Goal: Task Accomplishment & Management: Manage account settings

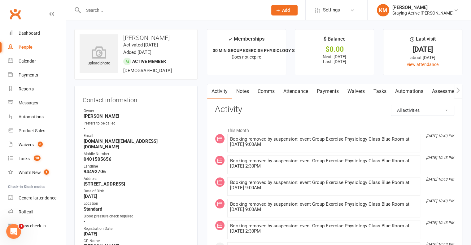
click at [262, 91] on link "Comms" at bounding box center [266, 91] width 26 height 14
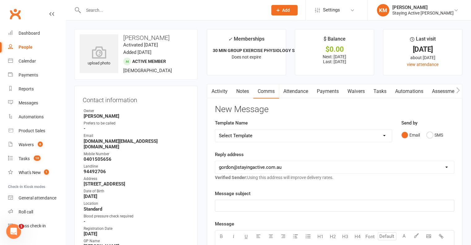
click at [254, 138] on select "Select Template [Email] 1045am Zoom Class [Email] 150 visits [Email] 1pm Zoom […" at bounding box center [303, 136] width 177 height 12
select select "19"
click at [215, 130] on select "Select Template [Email] 1045am Zoom Class [Email] 150 visits [Email] 1pm Zoom […" at bounding box center [303, 136] width 177 height 12
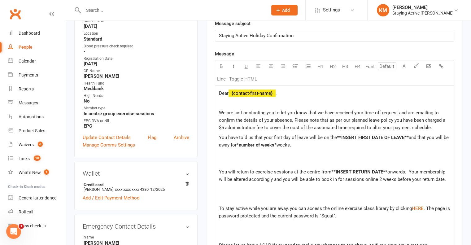
scroll to position [186, 0]
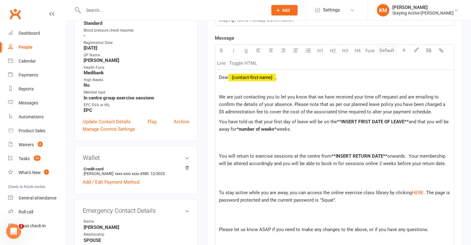
click at [228, 76] on span "Dear" at bounding box center [224, 78] width 10 height 6
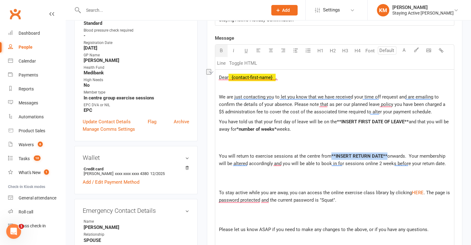
drag, startPoint x: 385, startPoint y: 154, endPoint x: 331, endPoint y: 154, distance: 54.2
click at [332, 154] on span "**INSERT RETURN DATE**" at bounding box center [360, 156] width 56 height 6
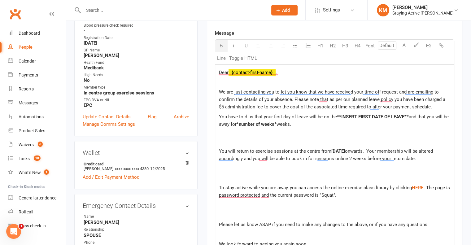
scroll to position [155, 0]
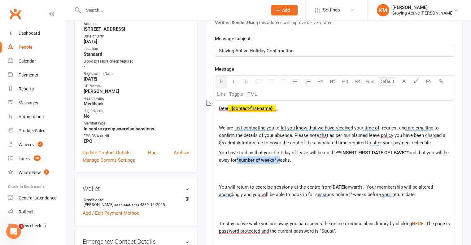
drag, startPoint x: 279, startPoint y: 158, endPoint x: 237, endPoint y: 161, distance: 41.7
click at [237, 161] on p "You have told us that your first day of leave will be on the **INSERT FIRST DAT…" at bounding box center [334, 160] width 231 height 22
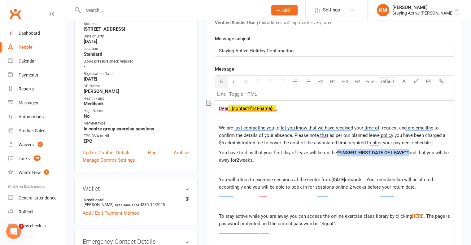
drag, startPoint x: 408, startPoint y: 154, endPoint x: 337, endPoint y: 150, distance: 71.1
click at [337, 150] on span "**INSERT FIRST DATE OF LEAVE**" at bounding box center [373, 153] width 72 height 6
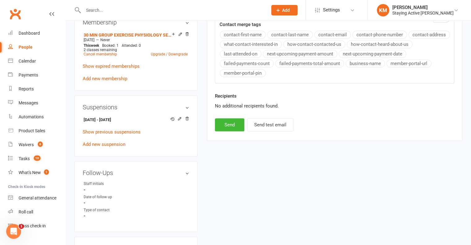
scroll to position [465, 0]
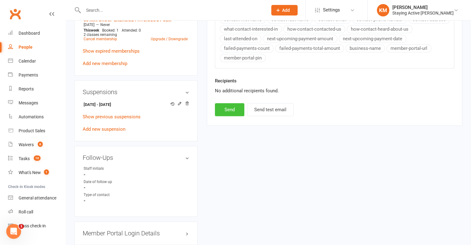
click at [229, 116] on button "Send" at bounding box center [229, 109] width 29 height 13
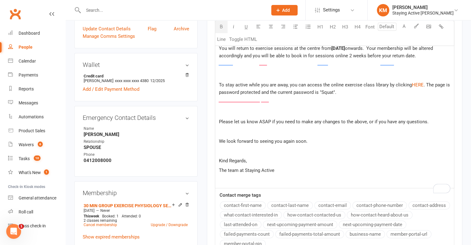
select select
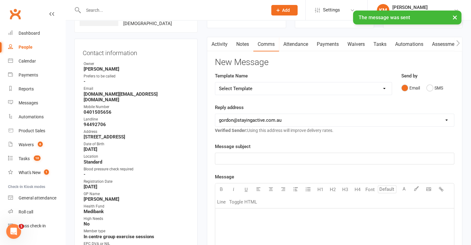
scroll to position [0, 0]
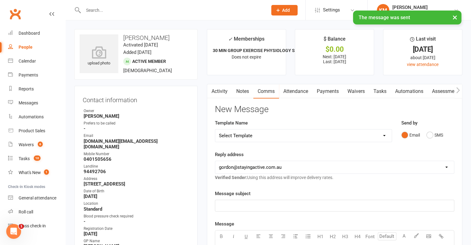
click at [244, 90] on link "Notes" at bounding box center [242, 91] width 21 height 14
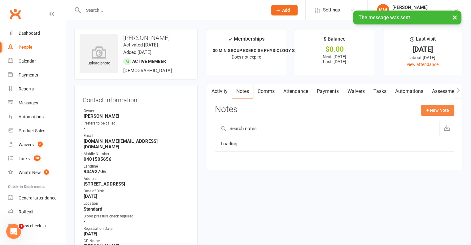
click at [433, 106] on button "+ New Note" at bounding box center [437, 110] width 33 height 11
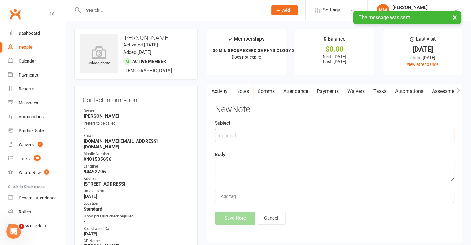
click at [249, 131] on input "text" at bounding box center [335, 135] width 240 height 13
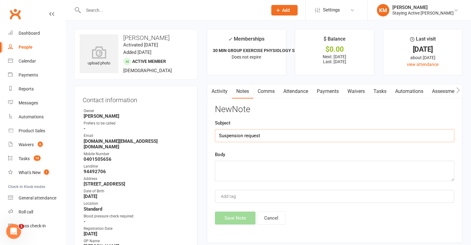
type input "Suspension request"
type textarea "Injury"
click at [230, 222] on button "Save Note" at bounding box center [235, 218] width 41 height 13
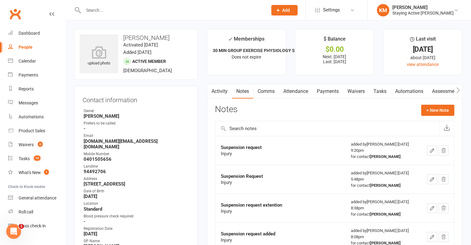
click at [121, 8] on input "text" at bounding box center [172, 10] width 182 height 9
paste input "David Armati"
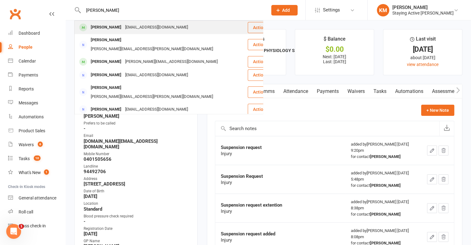
type input "David Armati"
click at [123, 25] on div "armati@bigpond.net.au" at bounding box center [156, 27] width 67 height 9
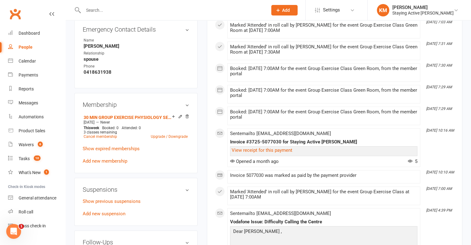
scroll to position [403, 0]
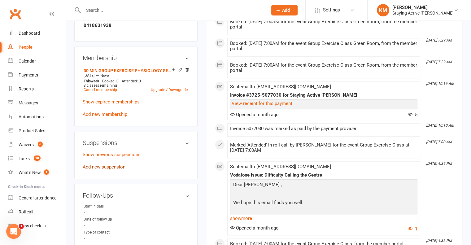
click at [98, 167] on link "Add new suspension" at bounding box center [104, 167] width 43 height 6
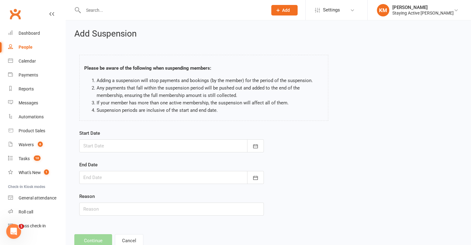
click at [123, 146] on div at bounding box center [171, 145] width 185 height 13
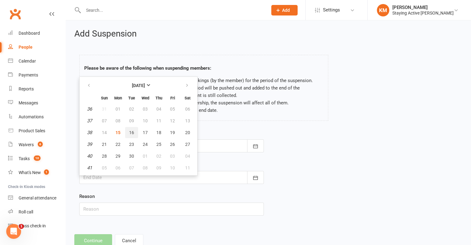
click at [127, 132] on button "16" at bounding box center [131, 132] width 13 height 11
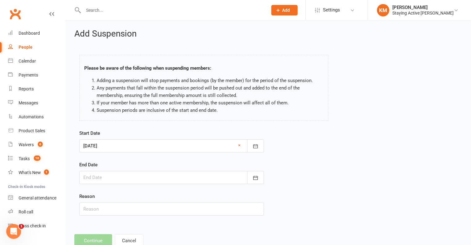
click at [116, 147] on div at bounding box center [171, 145] width 185 height 13
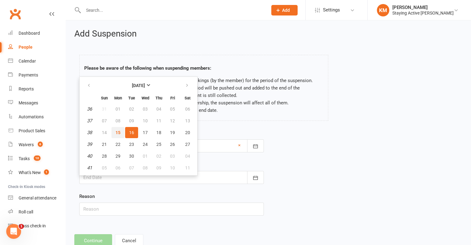
click at [117, 130] on span "15" at bounding box center [118, 132] width 5 height 5
type input "15 Sep 2025"
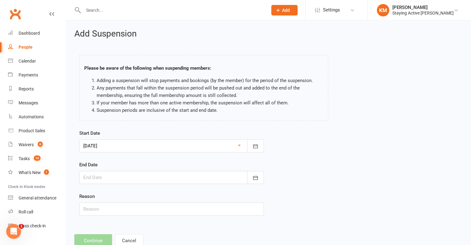
click at [105, 182] on div at bounding box center [171, 177] width 185 height 13
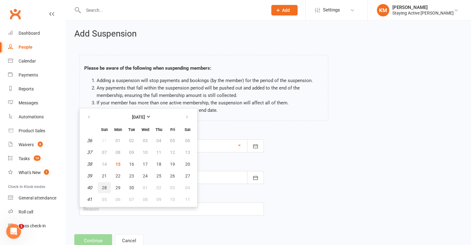
click at [107, 191] on button "28" at bounding box center [104, 187] width 13 height 11
type input "28 Sep 2025"
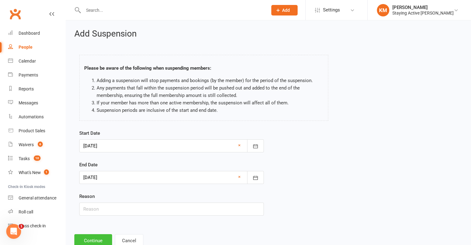
click at [101, 241] on button "Continue" at bounding box center [93, 240] width 38 height 13
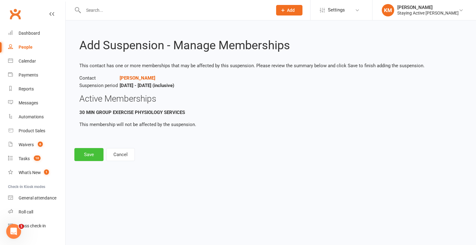
click at [95, 150] on button "Save" at bounding box center [88, 154] width 29 height 13
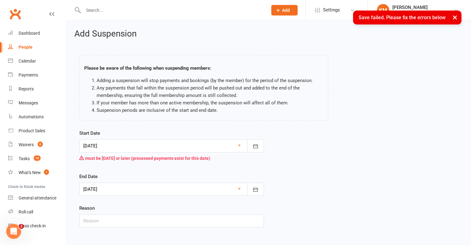
click at [113, 148] on div at bounding box center [171, 145] width 185 height 13
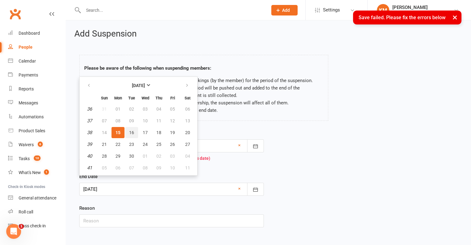
click at [127, 131] on button "16" at bounding box center [131, 132] width 13 height 11
type input "16 Sep 2025"
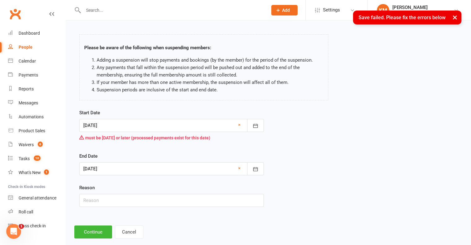
scroll to position [31, 0]
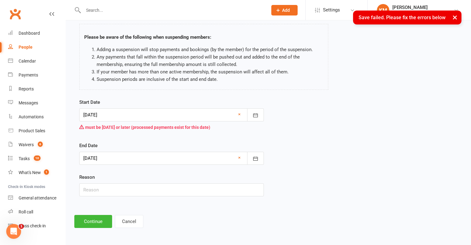
click at [97, 213] on div "Add Suspension Please be aware of the following when suspending members: Adding…" at bounding box center [269, 112] width 406 height 247
click at [96, 219] on button "Continue" at bounding box center [93, 221] width 38 height 13
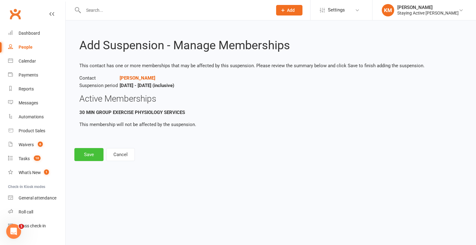
click at [89, 151] on button "Save" at bounding box center [88, 154] width 29 height 13
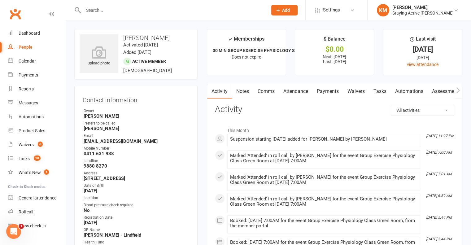
click at [260, 92] on link "Comms" at bounding box center [266, 91] width 26 height 14
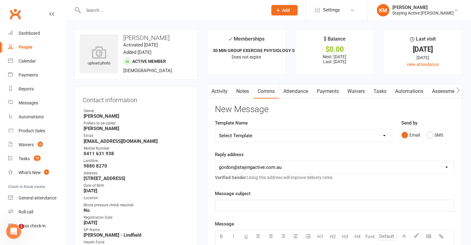
click at [253, 139] on select "Select Template [Email] 1045am Zoom Class [Email] 150 visits [Email] 1pm Zoom […" at bounding box center [303, 136] width 177 height 12
select select "19"
click at [215, 130] on select "Select Template [Email] 1045am Zoom Class [Email] 150 visits [Email] 1pm Zoom […" at bounding box center [303, 136] width 177 height 12
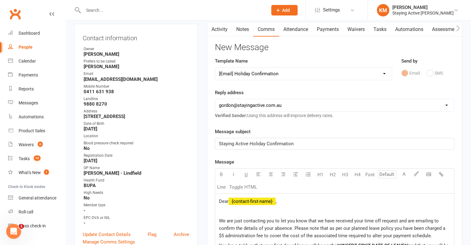
scroll to position [124, 0]
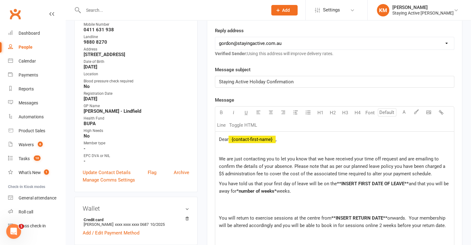
click at [229, 135] on div "Dear ﻿ {contact-first-name} , We are just contacting you to let you know that w…" at bounding box center [334, 245] width 239 height 227
click at [228, 135] on div "Dear ﻿ {contact-first-name} , We are just contacting you to let you know that w…" at bounding box center [334, 245] width 239 height 227
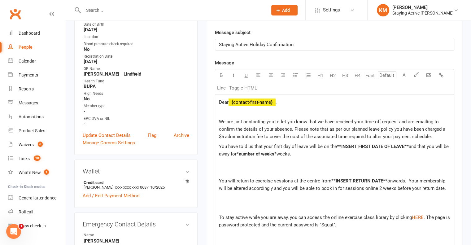
scroll to position [217, 0]
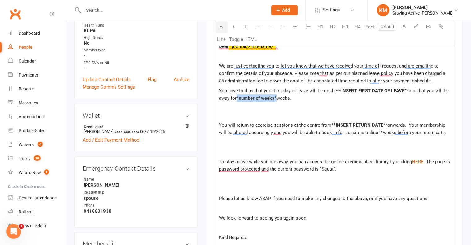
drag, startPoint x: 278, startPoint y: 95, endPoint x: 237, endPoint y: 99, distance: 40.7
click at [237, 99] on p "You have told us that your first day of leave will be on the **INSERT FIRST DAT…" at bounding box center [334, 98] width 231 height 22
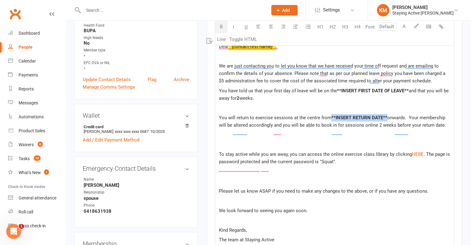
drag, startPoint x: 386, startPoint y: 124, endPoint x: 330, endPoint y: 122, distance: 55.5
click at [330, 122] on p "You will return to exercise sessions at the centre from **INSERT RETURN DATE** …" at bounding box center [334, 121] width 231 height 15
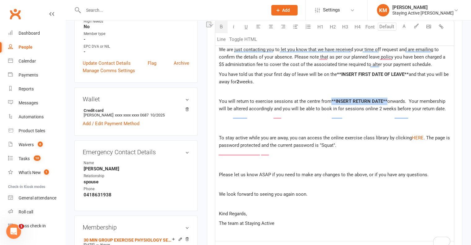
scroll to position [248, 0]
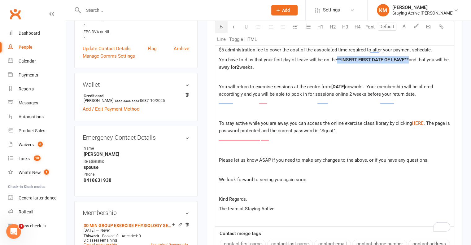
drag, startPoint x: 408, startPoint y: 58, endPoint x: 336, endPoint y: 54, distance: 72.3
click at [336, 56] on p "You have told us that your first day of leave will be on the **INSERT FIRST DAT…" at bounding box center [334, 63] width 231 height 15
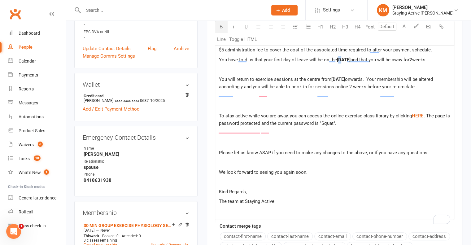
click at [340, 57] on span "15th September" at bounding box center [344, 60] width 14 height 6
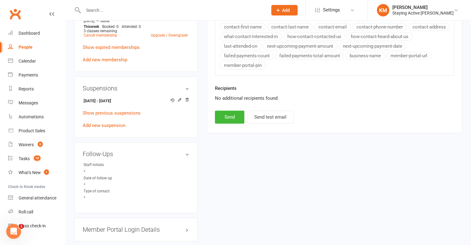
scroll to position [465, 0]
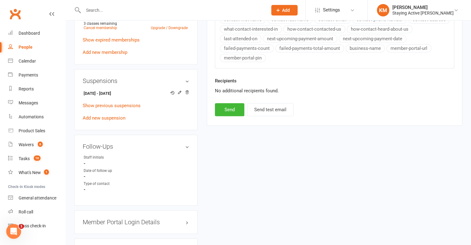
click at [222, 103] on div "Recipients No additional recipients found." at bounding box center [334, 90] width 249 height 26
click at [223, 112] on button "Send" at bounding box center [229, 109] width 29 height 13
select select
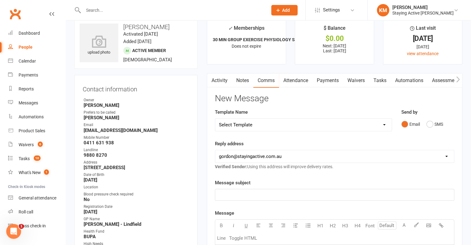
scroll to position [0, 0]
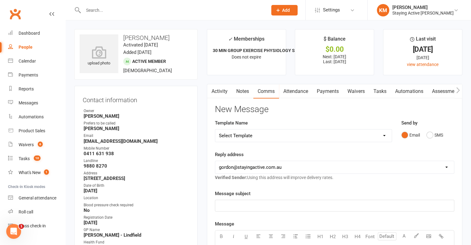
click at [212, 88] on icon "button" at bounding box center [211, 90] width 4 height 7
click at [214, 88] on button "button" at bounding box center [211, 91] width 8 height 14
click at [125, 39] on h3 "David Armati" at bounding box center [136, 37] width 113 height 7
drag, startPoint x: 125, startPoint y: 39, endPoint x: 150, endPoint y: 39, distance: 24.5
click at [150, 39] on h3 "David Armati" at bounding box center [136, 37] width 113 height 7
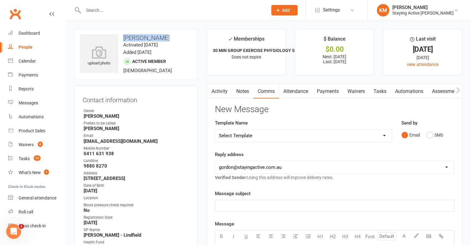
copy h3 "David Armati"
drag, startPoint x: 219, startPoint y: 83, endPoint x: 219, endPoint y: 88, distance: 5.3
click at [219, 89] on link "Activity" at bounding box center [219, 91] width 25 height 14
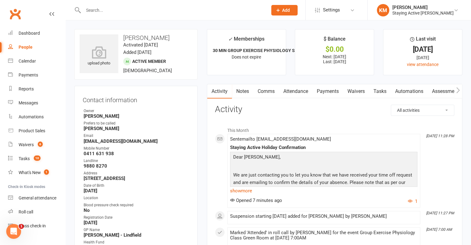
click at [126, 10] on input "text" at bounding box center [172, 10] width 182 height 9
click at [240, 94] on link "Notes" at bounding box center [242, 91] width 21 height 14
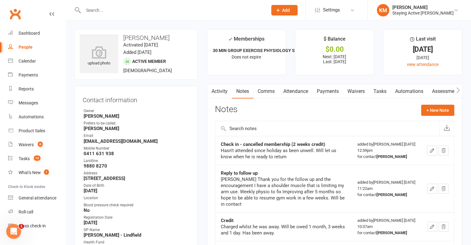
click at [215, 89] on link "Activity" at bounding box center [219, 91] width 25 height 14
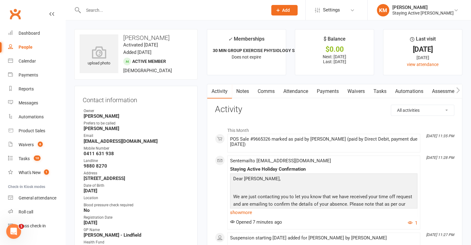
click at [215, 89] on link "Activity" at bounding box center [219, 91] width 25 height 14
click at [164, 12] on input "text" at bounding box center [172, 10] width 182 height 9
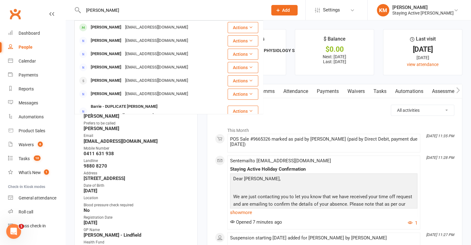
type input "Barrie Fitchett"
click at [152, 29] on div "barriefitchett@me.com" at bounding box center [156, 27] width 67 height 9
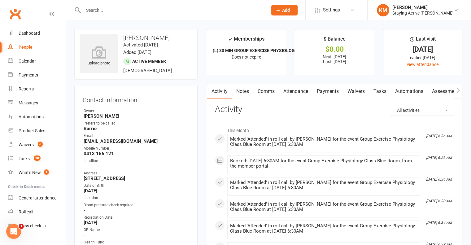
click at [344, 91] on link "Waivers" at bounding box center [356, 91] width 26 height 14
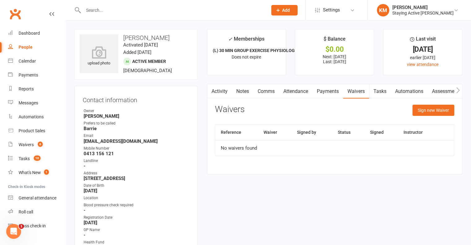
click at [327, 93] on link "Payments" at bounding box center [328, 91] width 31 height 14
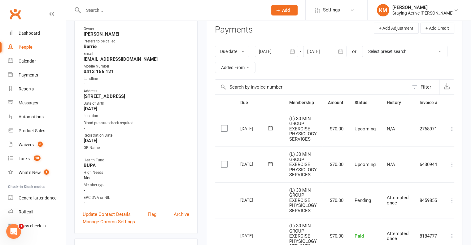
scroll to position [93, 0]
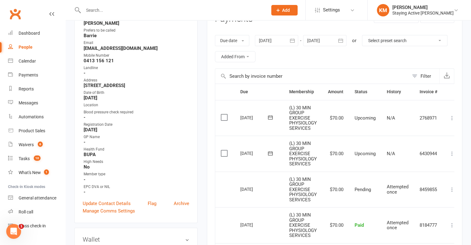
click at [453, 155] on icon at bounding box center [452, 154] width 6 height 6
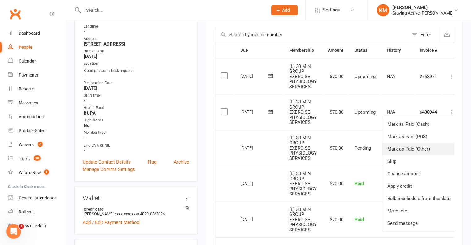
scroll to position [186, 0]
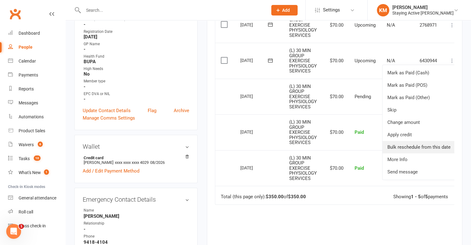
click at [408, 149] on link "Bulk reschedule from this date" at bounding box center [419, 147] width 73 height 12
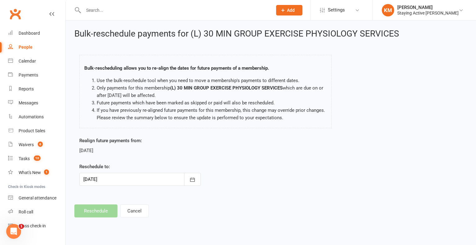
click at [130, 184] on div at bounding box center [139, 179] width 121 height 13
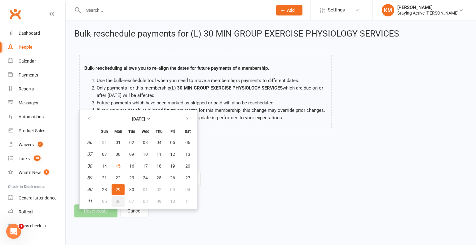
click at [118, 200] on span "06" at bounding box center [118, 201] width 5 height 5
type input "06 Oct 2025"
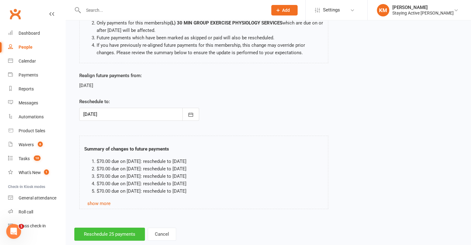
scroll to position [78, 0]
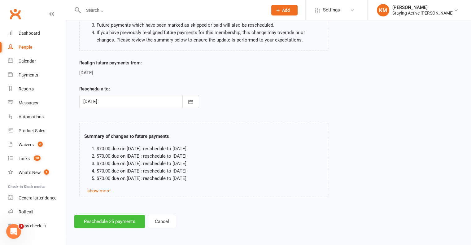
click at [113, 220] on button "Reschedule 25 payments" at bounding box center [109, 221] width 71 height 13
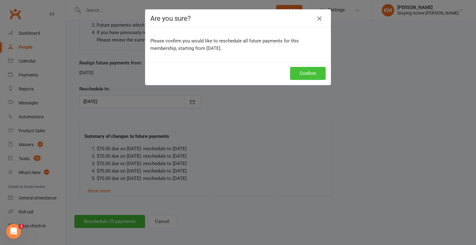
click at [299, 75] on button "Confirm" at bounding box center [308, 73] width 36 height 13
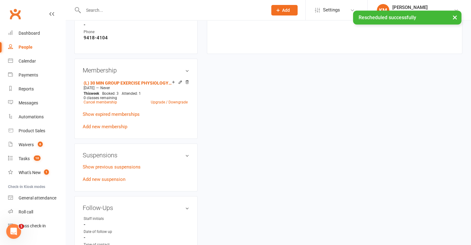
scroll to position [496, 0]
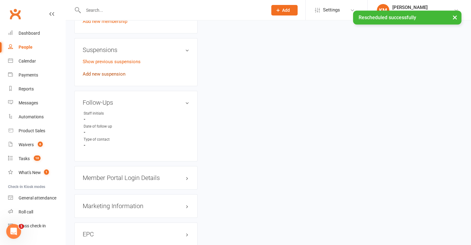
click at [108, 74] on link "Add new suspension" at bounding box center [104, 74] width 43 height 6
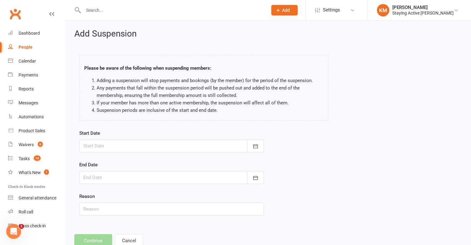
click at [134, 143] on div at bounding box center [171, 145] width 185 height 13
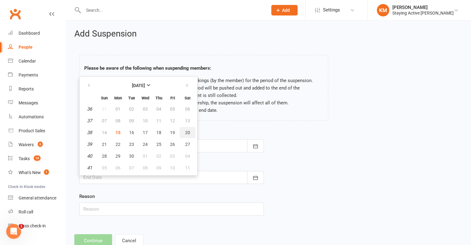
click at [190, 131] on button "20" at bounding box center [188, 132] width 16 height 11
type input "20 Sep 2025"
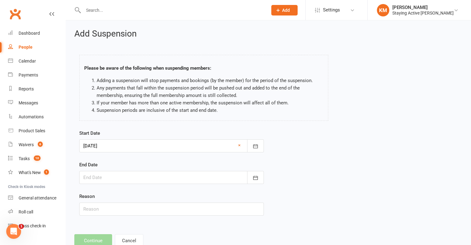
click at [115, 174] on div at bounding box center [171, 177] width 185 height 13
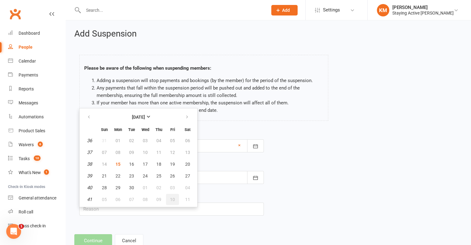
click at [172, 194] on button "10" at bounding box center [172, 199] width 13 height 11
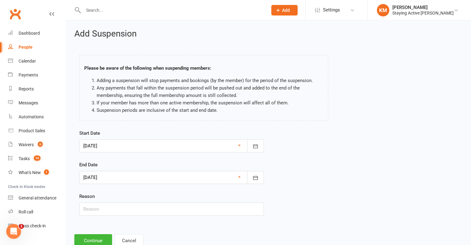
click at [174, 178] on div at bounding box center [171, 177] width 185 height 13
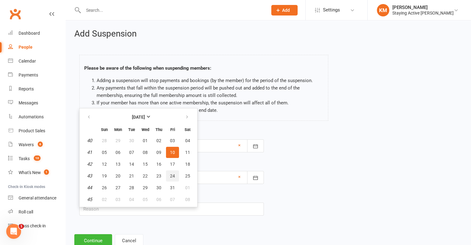
click at [170, 174] on span "24" at bounding box center [172, 176] width 5 height 5
type input "24 Oct 2025"
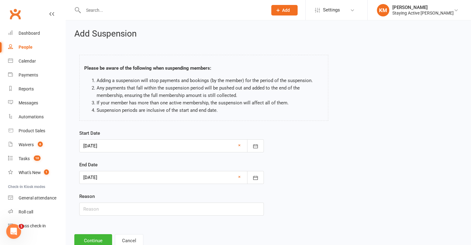
click at [145, 183] on div at bounding box center [171, 177] width 185 height 13
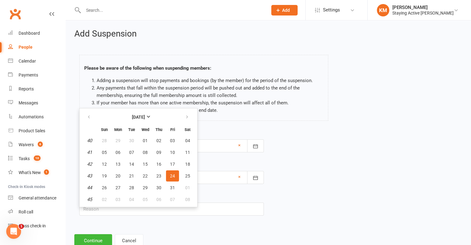
click at [220, 164] on div "End Date 24 Oct 2025 October 2025 Sun Mon Tue Wed Thu Fri Sat 40 28 29 30 01 02…" at bounding box center [171, 172] width 185 height 23
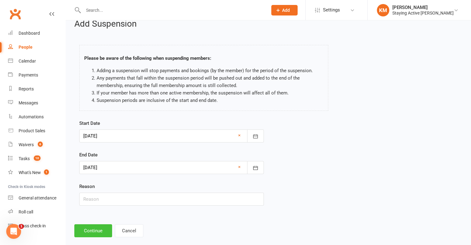
scroll to position [19, 0]
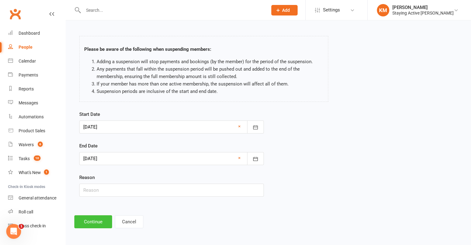
click at [101, 220] on button "Continue" at bounding box center [93, 221] width 38 height 13
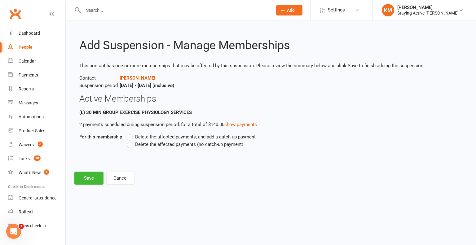
click at [134, 147] on label "Delete the affected payments (no catch-up payment)" at bounding box center [185, 144] width 117 height 7
click at [131, 141] on input "Delete the affected payments (no catch-up payment)" at bounding box center [129, 141] width 4 height 0
click at [95, 176] on button "Save" at bounding box center [88, 178] width 29 height 13
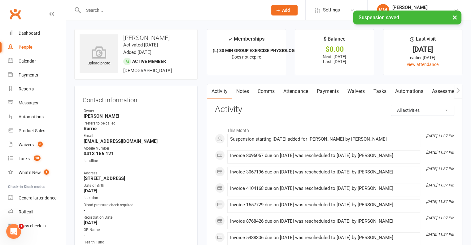
click at [265, 94] on link "Comms" at bounding box center [266, 91] width 26 height 14
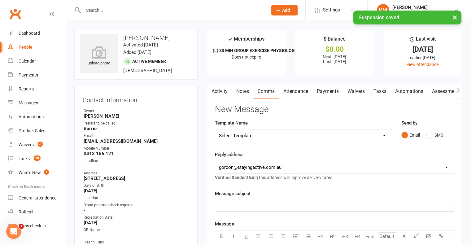
click at [247, 134] on select "Select Template [Email] 1045am Zoom Class [Email] 150 visits [Email] 1pm Zoom […" at bounding box center [303, 136] width 177 height 12
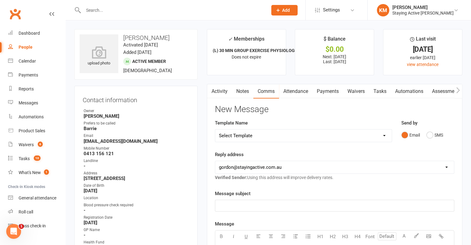
select select "19"
click at [215, 130] on select "Select Template [Email] 1045am Zoom Class [Email] 150 visits [Email] 1pm Zoom […" at bounding box center [303, 136] width 177 height 12
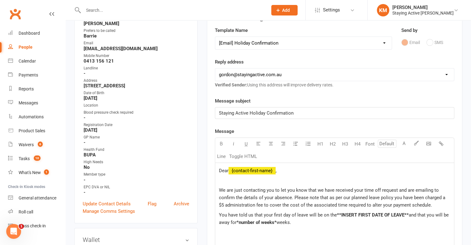
scroll to position [93, 0]
click at [230, 167] on p "Dear ﻿ {contact-first-name} ," at bounding box center [334, 170] width 231 height 7
click at [229, 167] on p "Dear ﻿ {contact-first-name} ," at bounding box center [334, 170] width 231 height 7
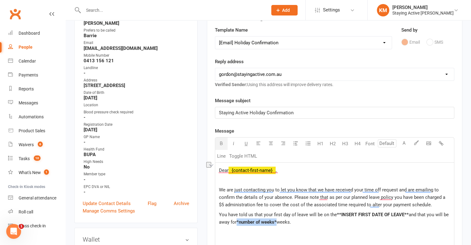
drag, startPoint x: 277, startPoint y: 218, endPoint x: 237, endPoint y: 222, distance: 40.5
click at [237, 222] on p "You have told us that your first day of leave will be on the **INSERT FIRST DAT…" at bounding box center [334, 222] width 231 height 22
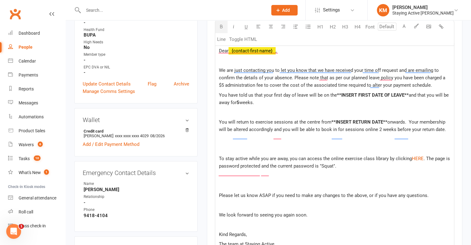
scroll to position [217, 0]
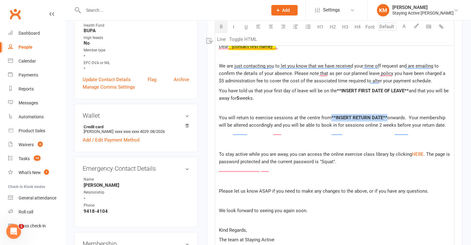
drag, startPoint x: 385, startPoint y: 122, endPoint x: 330, endPoint y: 122, distance: 55.2
click at [332, 121] on span "**INSERT RETURN DATE**" at bounding box center [360, 118] width 56 height 6
click at [407, 89] on span "**INSERT FIRST DATE OF LEAVE**" at bounding box center [373, 91] width 72 height 6
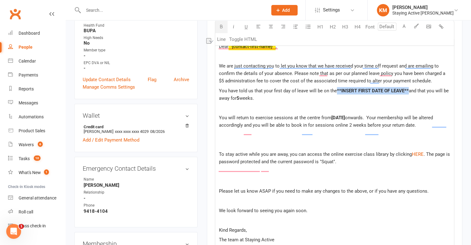
drag, startPoint x: 409, startPoint y: 89, endPoint x: 337, endPoint y: 90, distance: 71.6
click at [337, 90] on p "You have told us that your first day of leave will be on the **INSERT FIRST DAT…" at bounding box center [334, 94] width 231 height 15
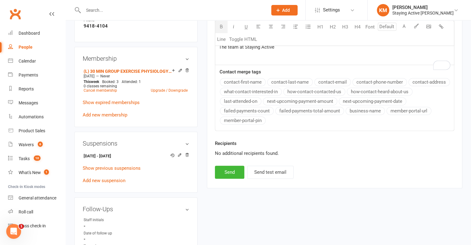
scroll to position [403, 0]
click at [229, 176] on button "Send" at bounding box center [229, 171] width 29 height 13
select select
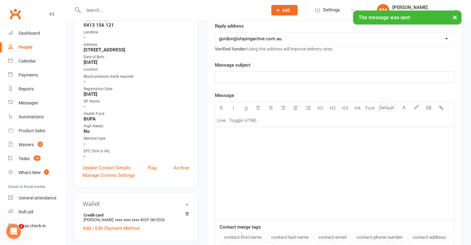
scroll to position [124, 0]
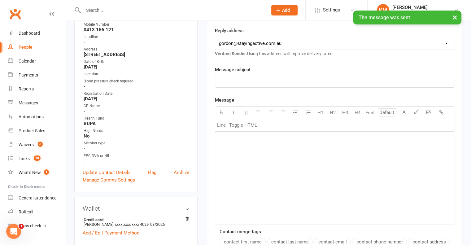
click at [260, 98] on div "Message U H1 H2 H3 H4 Font A Line Toggle HTML ﻿ Contact merge tags contact-firs…" at bounding box center [335, 193] width 240 height 195
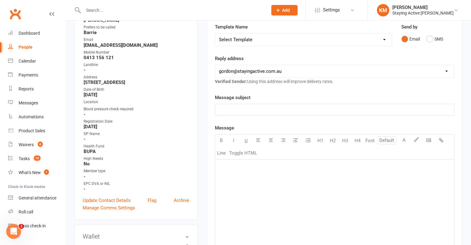
scroll to position [0, 0]
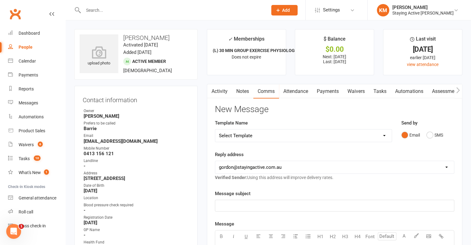
click at [129, 16] on div at bounding box center [168, 10] width 189 height 20
click at [129, 13] on input "text" at bounding box center [172, 10] width 182 height 9
paste input "Pat Turner"
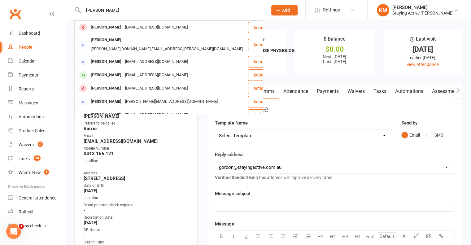
click at [92, 10] on input "Pat Turner" at bounding box center [172, 10] width 182 height 9
drag, startPoint x: 92, startPoint y: 10, endPoint x: 98, endPoint y: 12, distance: 6.9
click at [98, 12] on input "Pat Turner" at bounding box center [172, 10] width 182 height 9
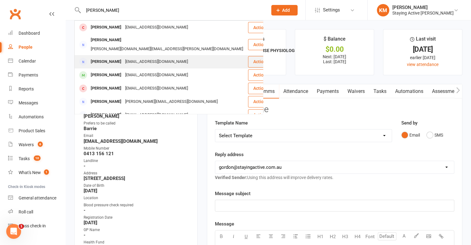
type input "Pat Turner"
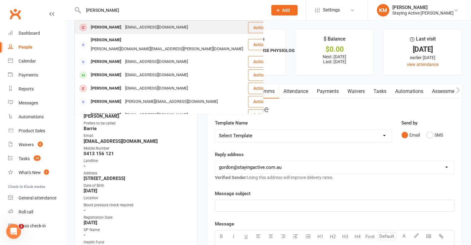
click at [133, 30] on div "turnerptto@gmail.com" at bounding box center [156, 27] width 67 height 9
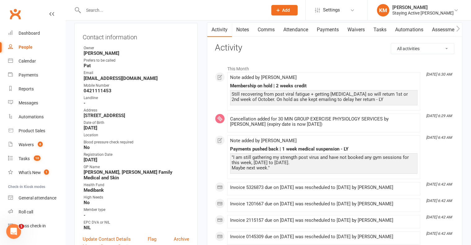
scroll to position [62, 0]
click at [141, 8] on input "text" at bounding box center [172, 10] width 182 height 9
paste input "Christopher Richardson"
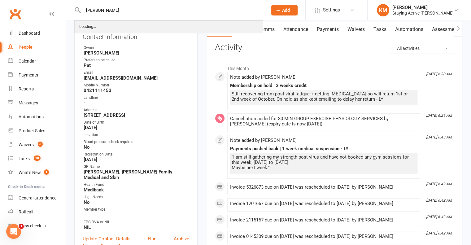
type input "Christopher Richardson"
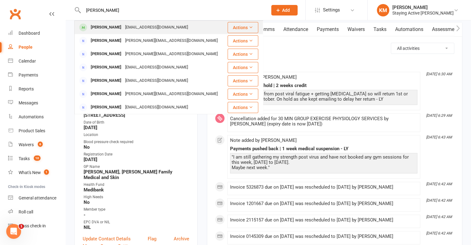
click at [127, 33] on div "Christopher Richardson richardsonchrisb@gmail.com" at bounding box center [151, 27] width 152 height 13
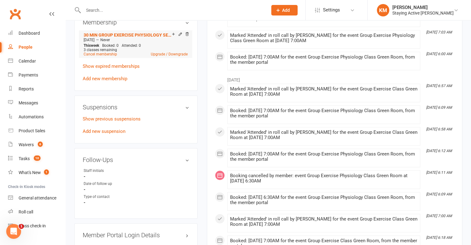
scroll to position [527, 0]
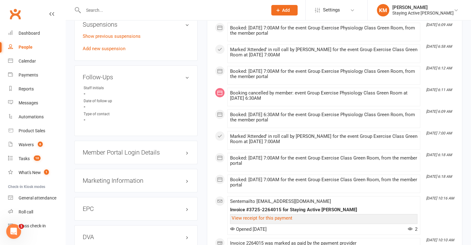
click at [103, 52] on div "Show previous suspensions Add new suspension" at bounding box center [136, 43] width 107 height 20
click at [104, 51] on link "Add new suspension" at bounding box center [104, 49] width 43 height 6
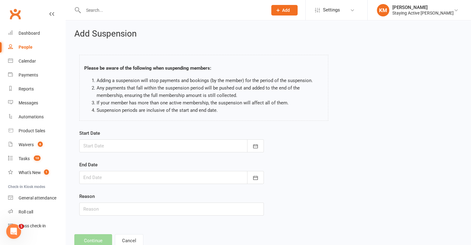
click at [109, 141] on div at bounding box center [171, 145] width 185 height 13
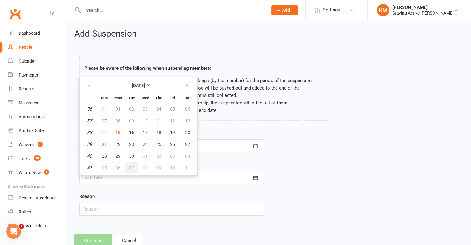
click at [126, 165] on button "07" at bounding box center [131, 167] width 13 height 11
type input "07 Oct 2025"
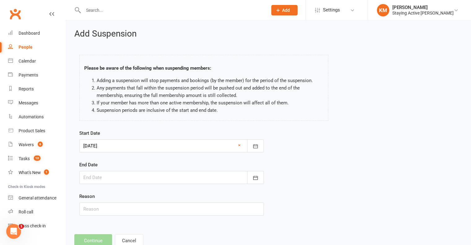
click at [119, 173] on div at bounding box center [171, 177] width 185 height 13
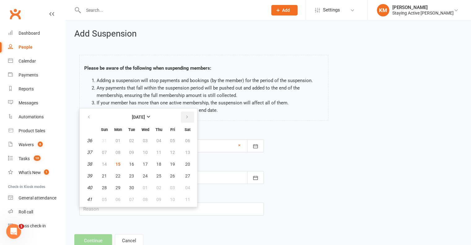
click at [183, 113] on button "button" at bounding box center [187, 117] width 13 height 11
click at [117, 197] on span "03" at bounding box center [118, 199] width 5 height 5
type input "03 Nov 2025"
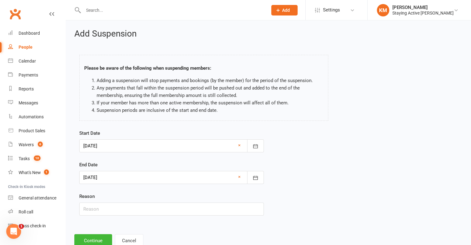
click at [111, 173] on div at bounding box center [171, 177] width 185 height 13
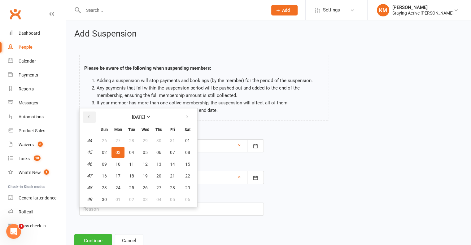
click at [91, 120] on button "button" at bounding box center [89, 117] width 13 height 11
click at [236, 215] on div "Start Date 07 Oct 2025 October 2025 Sun Mon Tue Wed Thu Fri Sat 40 28 29 30 01 …" at bounding box center [172, 177] width 194 height 95
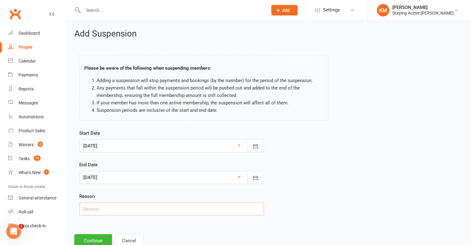
drag, startPoint x: 236, startPoint y: 213, endPoint x: 219, endPoint y: 211, distance: 16.6
click at [236, 213] on input "text" at bounding box center [171, 209] width 185 height 13
type input "travelling"
click at [94, 240] on button "Continue" at bounding box center [93, 240] width 38 height 13
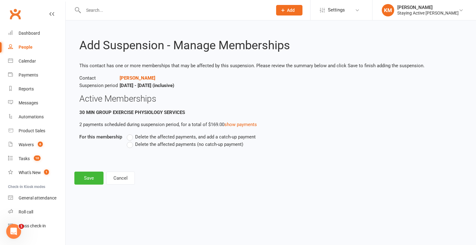
click at [135, 145] on span "Delete the affected payments (no catch-up payment)" at bounding box center [189, 144] width 108 height 7
click at [131, 141] on input "Delete the affected payments (no catch-up payment)" at bounding box center [129, 141] width 4 height 0
click at [97, 170] on div "Add Suspension - Manage Memberships This contact has one or more memberships th…" at bounding box center [271, 106] width 410 height 173
click at [97, 173] on button "Save" at bounding box center [88, 178] width 29 height 13
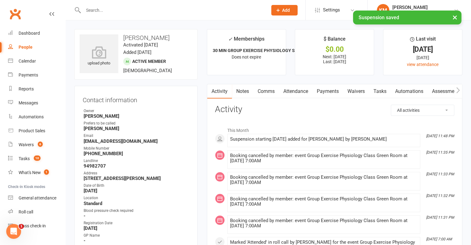
click at [276, 92] on link "Comms" at bounding box center [266, 91] width 26 height 14
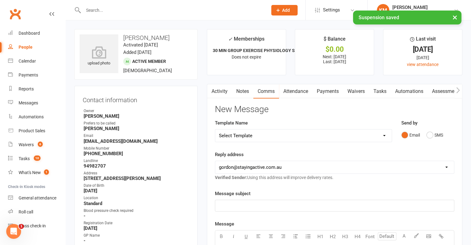
click at [262, 132] on select "Select Template [Email] 1045am Zoom Class [Email] 150 visits [Email] 1pm Zoom […" at bounding box center [303, 136] width 177 height 12
select select "19"
click at [215, 130] on select "Select Template [Email] 1045am Zoom Class [Email] 150 visits [Email] 1pm Zoom […" at bounding box center [303, 136] width 177 height 12
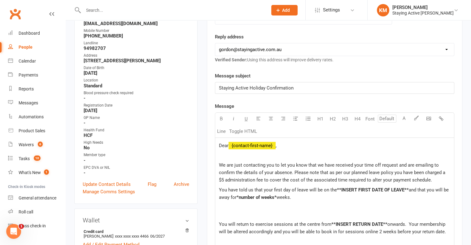
scroll to position [124, 0]
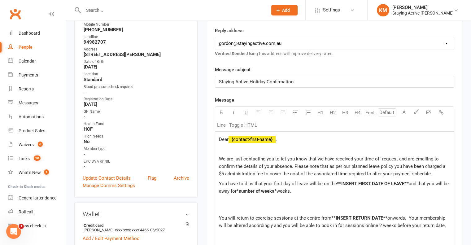
click at [229, 137] on span "Dear" at bounding box center [224, 140] width 10 height 6
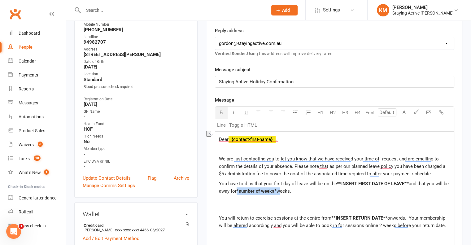
drag, startPoint x: 279, startPoint y: 188, endPoint x: 238, endPoint y: 190, distance: 41.0
click at [238, 190] on p "You have told us that your first day of leave will be on the **INSERT FIRST DAT…" at bounding box center [334, 191] width 231 height 22
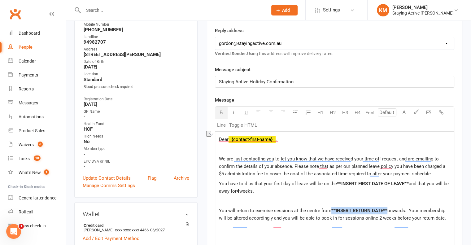
drag, startPoint x: 385, startPoint y: 214, endPoint x: 330, endPoint y: 221, distance: 55.5
click at [330, 221] on p "You will return to exercise sessions at the centre from **INSERT RETURN DATE** …" at bounding box center [334, 214] width 231 height 15
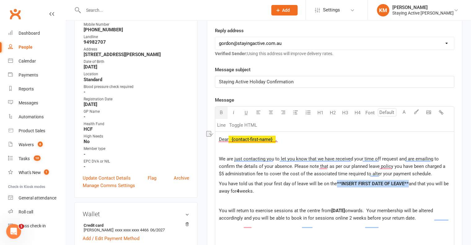
drag, startPoint x: 409, startPoint y: 182, endPoint x: 337, endPoint y: 185, distance: 72.0
click at [337, 185] on p "You have told us that your first day of leave will be on the **INSERT FIRST DAT…" at bounding box center [334, 187] width 231 height 15
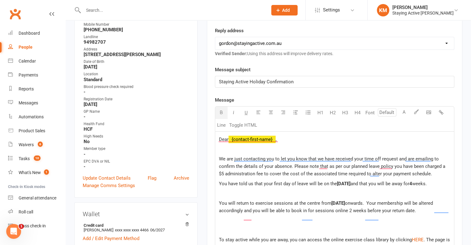
scroll to position [341, 0]
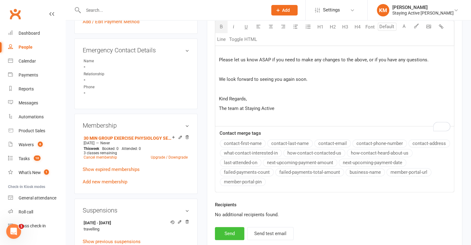
click at [234, 238] on button "Send" at bounding box center [229, 233] width 29 height 13
select select
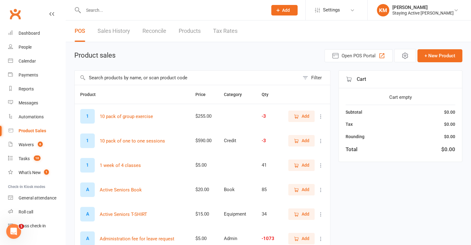
click at [165, 73] on input "text" at bounding box center [187, 78] width 225 height 14
type input "admin"
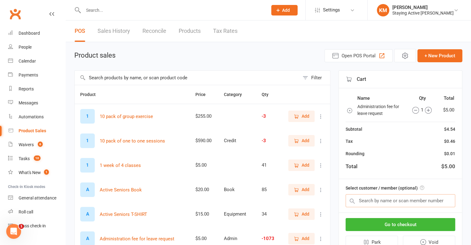
click at [368, 206] on div "Select customer / member (optional)" at bounding box center [400, 195] width 123 height 33
paste input "Weight 76kg Height 168.8 Waistline 92 Wrist line 17 Bmi 26.8"
type input "Weight 76kg Height 168.8 Waistline 92 Wrist line 17 Bmi 26.8"
click at [370, 203] on input "Weight 76kg Height 168.8 Waistline 92 Wrist line 17 Bmi 26.8" at bounding box center [401, 200] width 110 height 13
click at [368, 198] on input "text" at bounding box center [401, 200] width 110 height 13
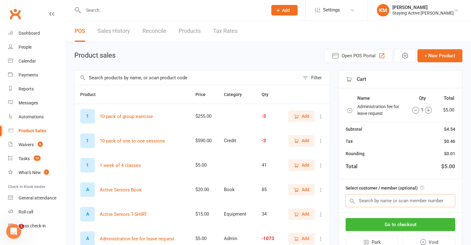
paste input "David Armati"
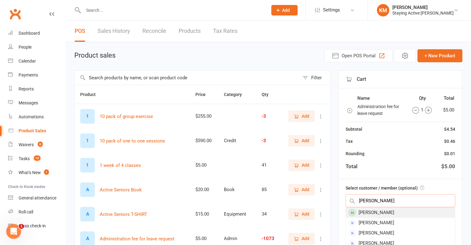
type input "David Armati"
click at [368, 212] on div "David Armati" at bounding box center [400, 213] width 109 height 10
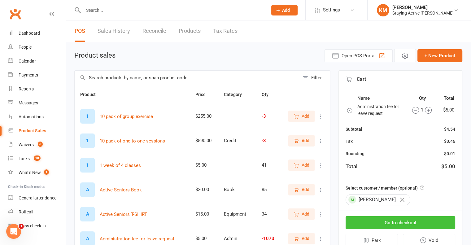
click at [367, 220] on button "Go to checkout" at bounding box center [401, 222] width 110 height 13
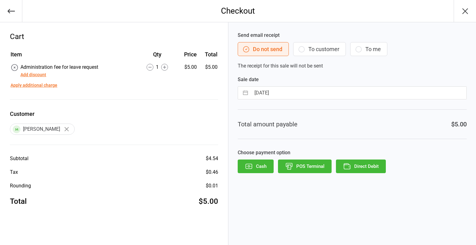
click at [350, 166] on icon "button" at bounding box center [347, 167] width 6 height 4
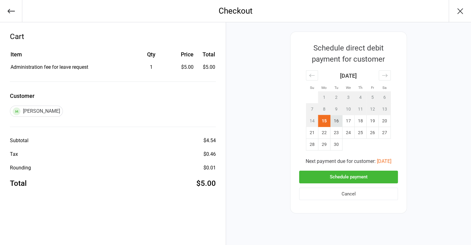
click at [336, 121] on td "16" at bounding box center [337, 121] width 12 height 12
click at [320, 172] on button "Schedule payment" at bounding box center [348, 177] width 99 height 13
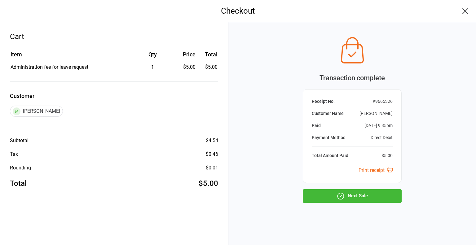
click at [310, 201] on button "Next Sale" at bounding box center [352, 196] width 99 height 14
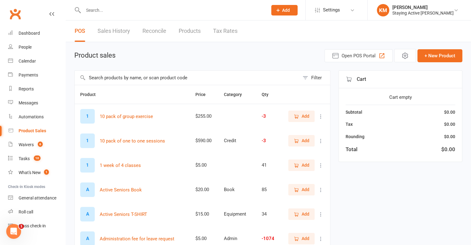
click at [152, 75] on input "text" at bounding box center [187, 78] width 225 height 14
type input "admin"
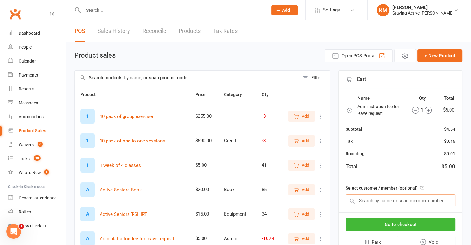
click at [416, 205] on input "text" at bounding box center [401, 200] width 110 height 13
paste input "[PERSON_NAME]"
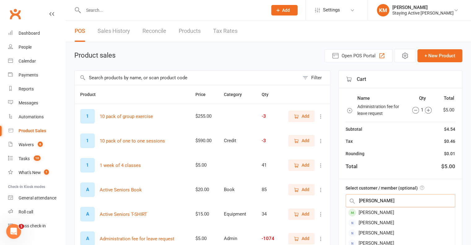
type input "[PERSON_NAME]"
click at [379, 214] on div "[PERSON_NAME]" at bounding box center [400, 213] width 109 height 10
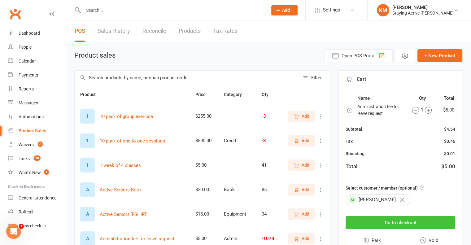
click at [379, 218] on button "Go to checkout" at bounding box center [401, 222] width 110 height 13
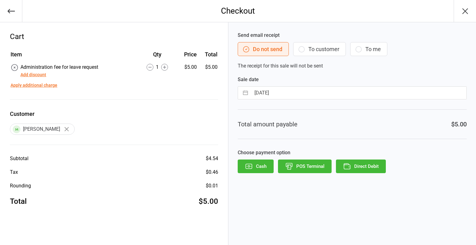
click at [375, 168] on button "Direct Debit" at bounding box center [361, 167] width 50 height 14
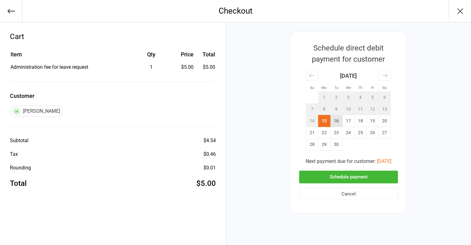
click at [337, 122] on td "16" at bounding box center [337, 121] width 12 height 12
click at [352, 176] on button "Schedule payment" at bounding box center [348, 177] width 99 height 13
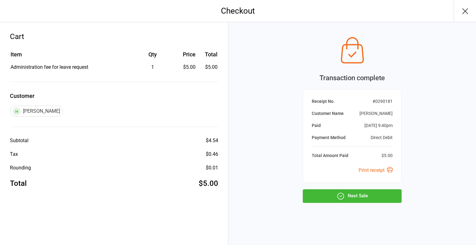
click at [350, 192] on button "Next Sale" at bounding box center [352, 196] width 99 height 14
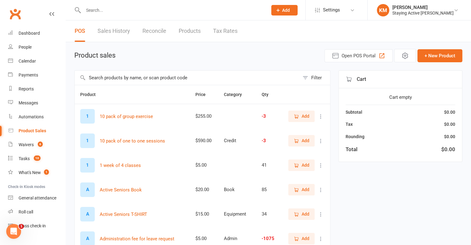
click at [108, 83] on input "text" at bounding box center [187, 78] width 225 height 14
type input "admin"
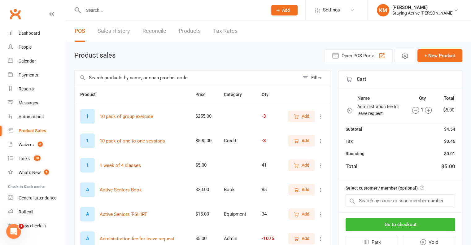
click at [374, 190] on label "Select customer / member (optional)" at bounding box center [385, 188] width 79 height 7
click at [379, 194] on input "text" at bounding box center [401, 200] width 110 height 13
paste input "[PERSON_NAME]"
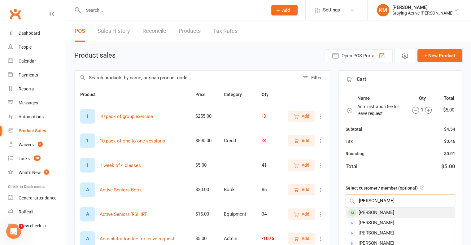
type input "[PERSON_NAME]"
click at [389, 210] on div "[PERSON_NAME]" at bounding box center [400, 213] width 109 height 10
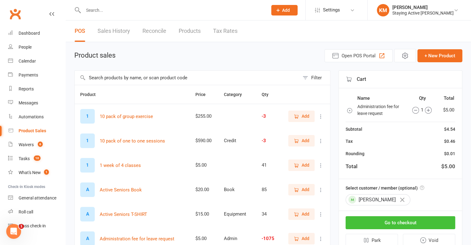
click at [387, 220] on button "Go to checkout" at bounding box center [401, 222] width 110 height 13
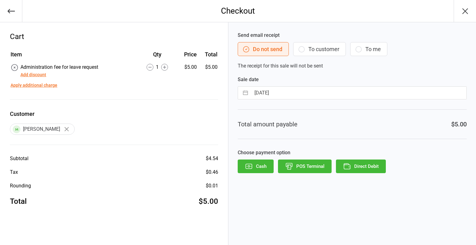
click at [367, 162] on button "Direct Debit" at bounding box center [361, 167] width 50 height 14
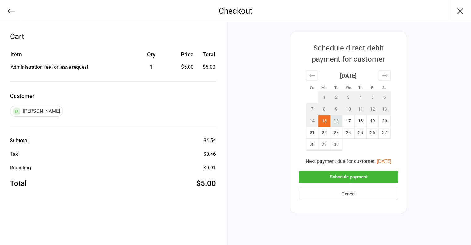
click at [341, 122] on td "16" at bounding box center [337, 121] width 12 height 12
click at [335, 174] on button "Schedule payment" at bounding box center [348, 177] width 99 height 13
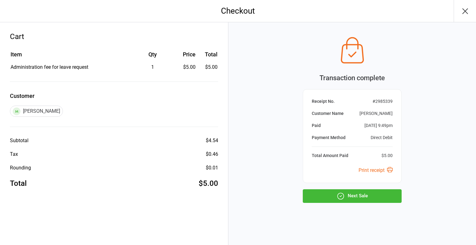
click at [326, 192] on button "Next Sale" at bounding box center [352, 196] width 99 height 14
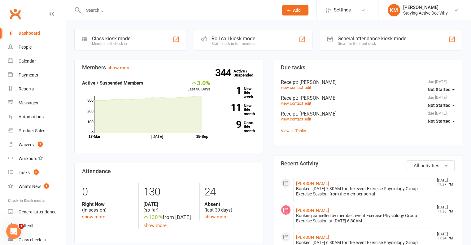
click at [109, 9] on input "text" at bounding box center [177, 10] width 193 height 9
paste input "[PERSON_NAME]"
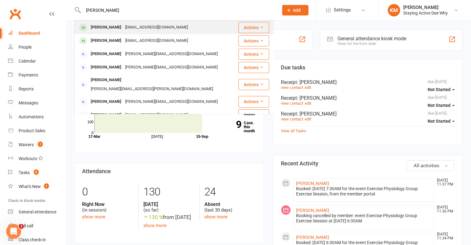
type input "[PERSON_NAME]"
click at [116, 28] on div "[PERSON_NAME]" at bounding box center [106, 27] width 34 height 9
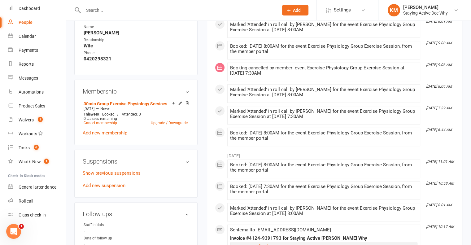
scroll to position [372, 0]
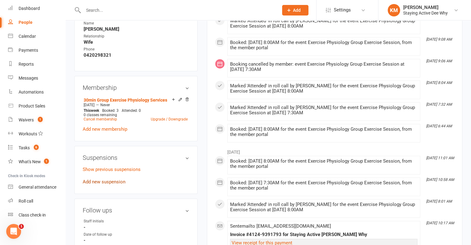
click at [97, 179] on link "Add new suspension" at bounding box center [104, 182] width 43 height 6
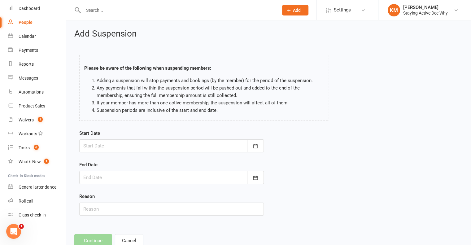
click at [99, 152] on div at bounding box center [171, 145] width 185 height 13
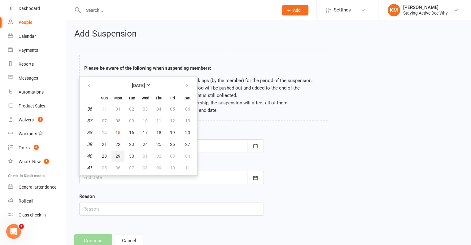
click at [112, 158] on button "29" at bounding box center [118, 156] width 13 height 11
type input "[DATE]"
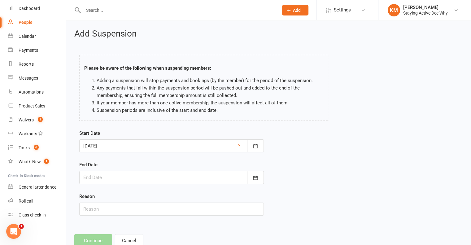
click at [118, 182] on div at bounding box center [171, 177] width 185 height 13
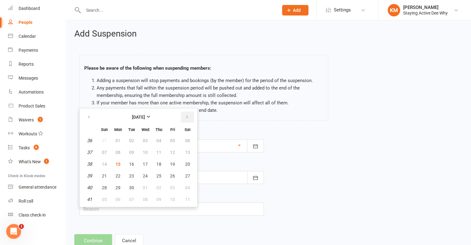
click at [189, 115] on button "button" at bounding box center [187, 117] width 13 height 11
click at [106, 163] on span "12" at bounding box center [104, 164] width 5 height 5
type input "[DATE]"
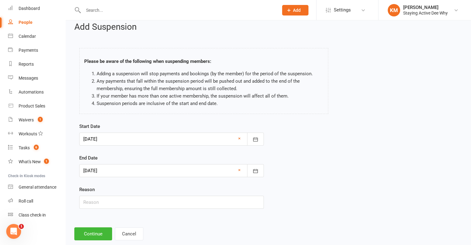
scroll to position [19, 0]
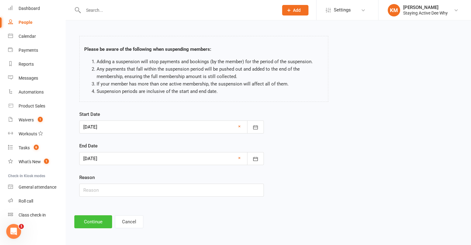
click at [99, 226] on button "Continue" at bounding box center [93, 221] width 38 height 13
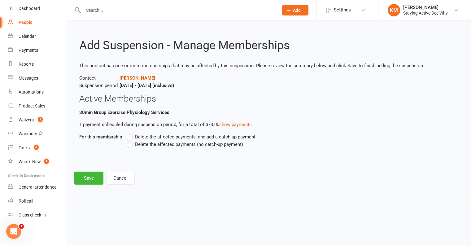
scroll to position [0, 0]
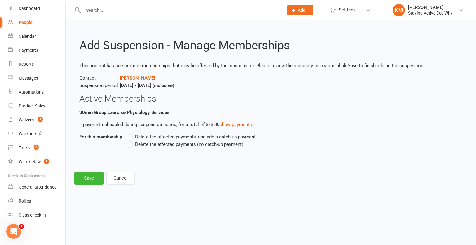
click at [137, 144] on span "Delete the affected payments (no catch-up payment)" at bounding box center [189, 144] width 108 height 7
click at [131, 141] on input "Delete the affected payments (no catch-up payment)" at bounding box center [129, 141] width 4 height 0
click at [95, 179] on button "Save" at bounding box center [88, 178] width 29 height 13
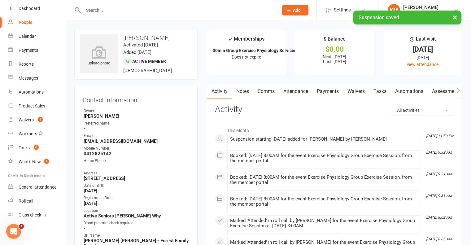
click at [265, 88] on link "Comms" at bounding box center [266, 91] width 26 height 14
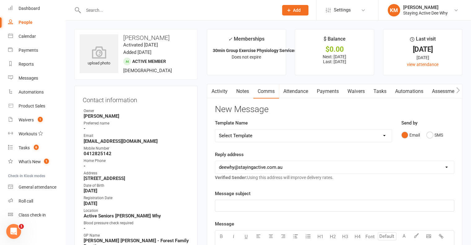
click at [263, 137] on select "Select Template [Email] 12 month follow-up [Email] 12 week health challenge [Em…" at bounding box center [303, 136] width 177 height 12
click at [250, 133] on select "Select Template [Email] 12 month follow-up [Email] 12 week health challenge [Em…" at bounding box center [303, 136] width 177 height 12
select select "23"
click at [215, 130] on select "Select Template [Email] 12 month follow-up [Email] 12 week health challenge [Em…" at bounding box center [303, 136] width 177 height 12
click at [264, 152] on div "Reply address [EMAIL_ADDRESS][DOMAIN_NAME] [EMAIL_ADDRESS][DOMAIN_NAME] [EMAIL_…" at bounding box center [335, 166] width 240 height 30
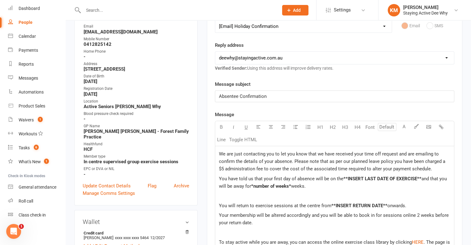
scroll to position [124, 0]
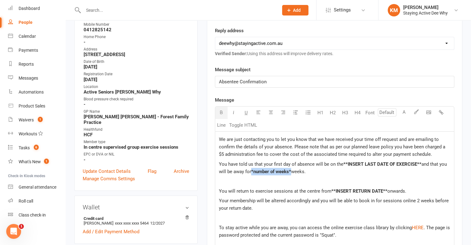
drag, startPoint x: 291, startPoint y: 170, endPoint x: 252, endPoint y: 170, distance: 39.7
click at [252, 170] on span "*number of weeks*" at bounding box center [271, 172] width 40 height 6
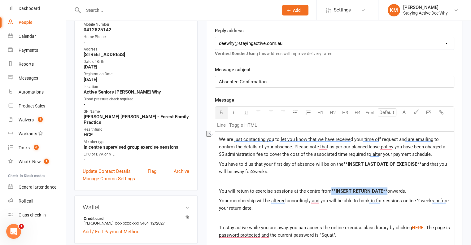
drag, startPoint x: 385, startPoint y: 186, endPoint x: 331, endPoint y: 185, distance: 54.5
click at [331, 185] on div "We are just contacting you to let you know that we have received your time off …" at bounding box center [334, 222] width 239 height 180
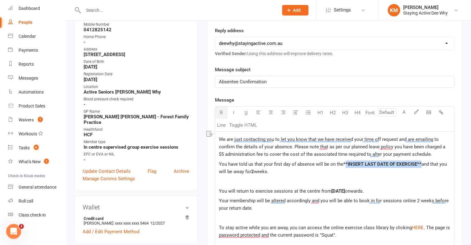
drag, startPoint x: 421, startPoint y: 162, endPoint x: 345, endPoint y: 158, distance: 76.6
click at [345, 158] on div "We are just contacting you to let you know that we have received your time off …" at bounding box center [334, 222] width 239 height 180
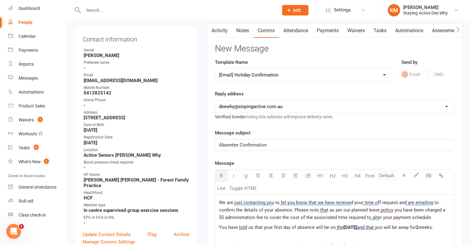
scroll to position [62, 0]
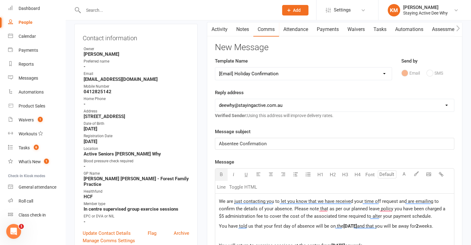
click at [220, 200] on span "We are just contacting you to let you know that we have received your time off …" at bounding box center [333, 209] width 228 height 20
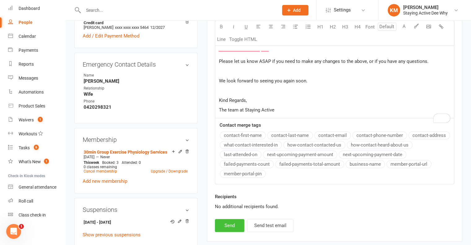
scroll to position [372, 0]
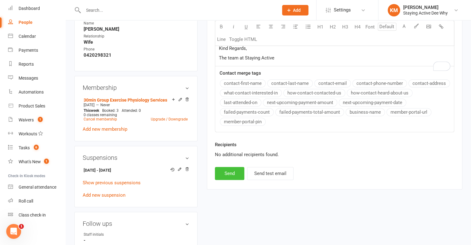
click at [230, 180] on button "Send" at bounding box center [229, 173] width 29 height 13
select select
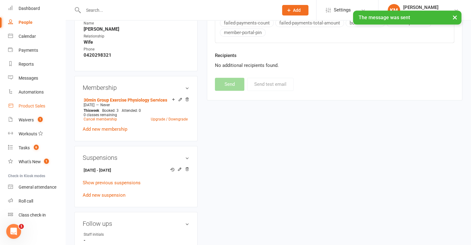
click at [32, 103] on link "Product Sales" at bounding box center [36, 106] width 57 height 14
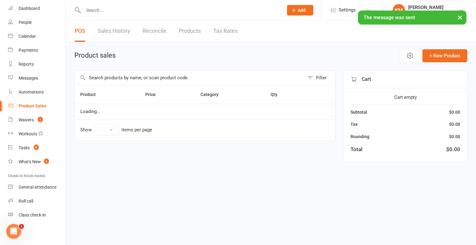
select select "10"
click at [149, 75] on input "text" at bounding box center [190, 78] width 230 height 14
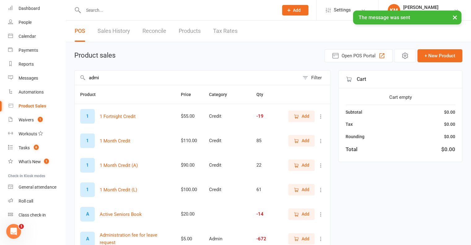
type input "admin"
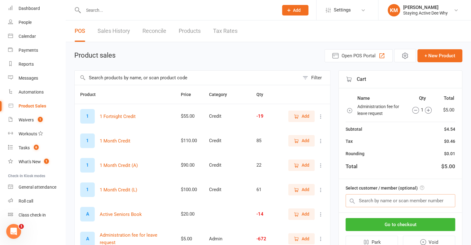
click at [390, 202] on input "text" at bounding box center [401, 200] width 110 height 13
paste input "[PERSON_NAME]"
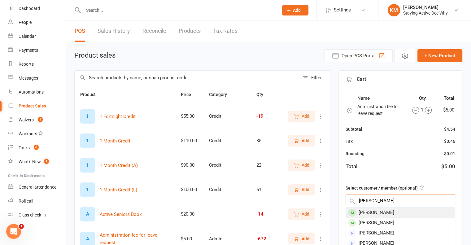
type input "[PERSON_NAME]"
click at [377, 210] on div "[PERSON_NAME]" at bounding box center [400, 213] width 109 height 10
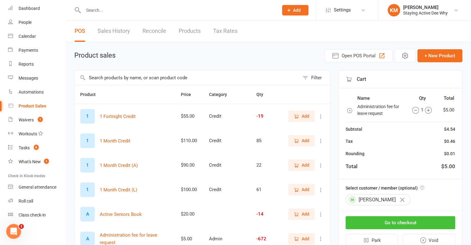
click at [372, 219] on button "Go to checkout" at bounding box center [401, 222] width 110 height 13
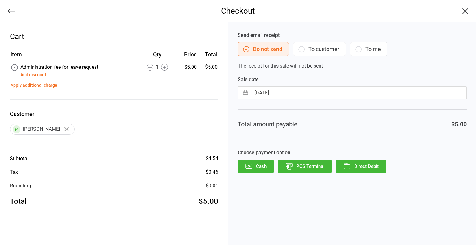
click at [359, 166] on button "Direct Debit" at bounding box center [361, 167] width 50 height 14
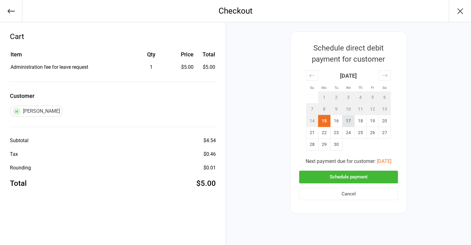
click at [343, 118] on td "17" at bounding box center [349, 121] width 12 height 12
click at [340, 121] on td "16" at bounding box center [337, 121] width 12 height 12
click at [335, 176] on button "Schedule payment" at bounding box center [348, 177] width 99 height 13
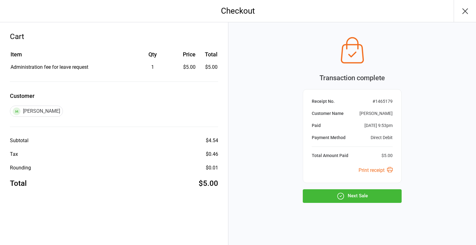
click at [343, 196] on icon "button" at bounding box center [341, 196] width 8 height 8
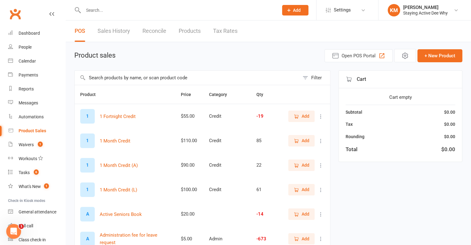
drag, startPoint x: 133, startPoint y: 1, endPoint x: 89, endPoint y: 1, distance: 44.0
click at [89, 1] on div at bounding box center [174, 10] width 200 height 20
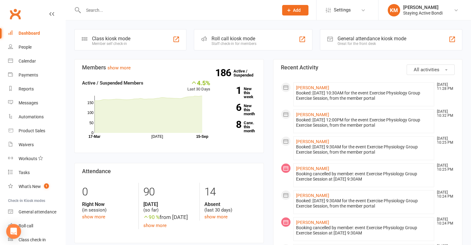
click at [146, 9] on input "text" at bounding box center [177, 10] width 193 height 9
paste input "[PERSON_NAME]"
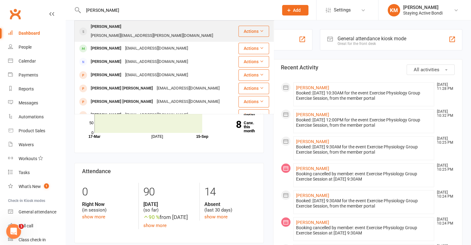
type input "[PERSON_NAME]"
click at [101, 29] on div "[PERSON_NAME]" at bounding box center [106, 26] width 34 height 9
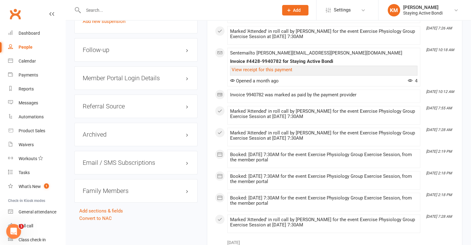
scroll to position [558, 0]
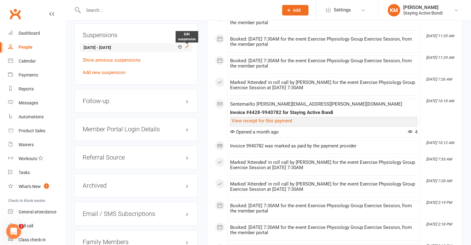
click at [186, 44] on icon at bounding box center [187, 46] width 4 height 4
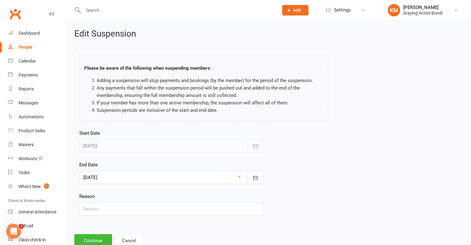
click at [143, 180] on div at bounding box center [171, 177] width 185 height 13
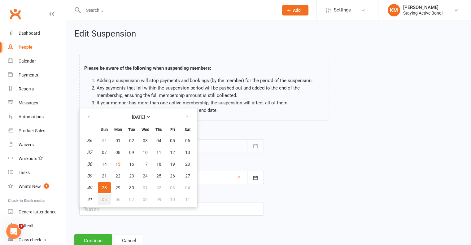
click at [102, 198] on span "05" at bounding box center [104, 199] width 5 height 5
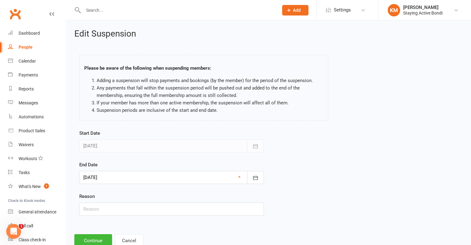
click at [107, 171] on div at bounding box center [171, 177] width 185 height 13
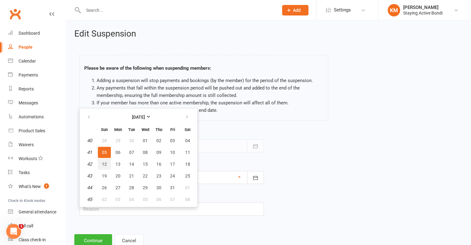
click at [103, 163] on span "12" at bounding box center [104, 164] width 5 height 5
type input "12 Oct 2025"
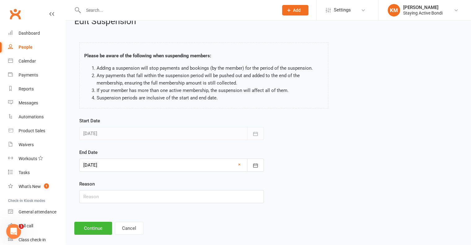
scroll to position [19, 0]
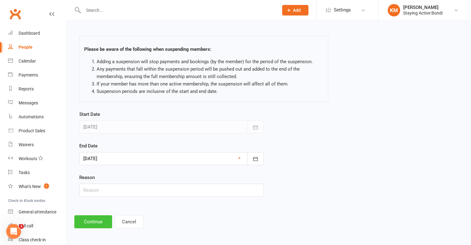
click at [100, 223] on button "Continue" at bounding box center [93, 221] width 38 height 13
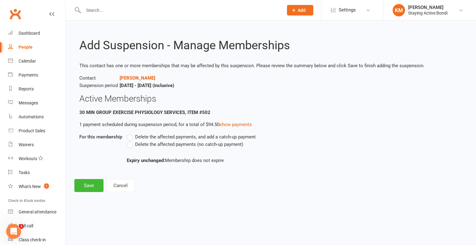
drag, startPoint x: 130, startPoint y: 146, endPoint x: 112, endPoint y: 156, distance: 20.3
click at [129, 147] on label "Delete the affected payments (no catch-up payment)" at bounding box center [185, 144] width 117 height 7
click at [129, 141] on input "Delete the affected payments (no catch-up payment)" at bounding box center [129, 141] width 4 height 0
click at [95, 186] on button "Save" at bounding box center [88, 185] width 29 height 13
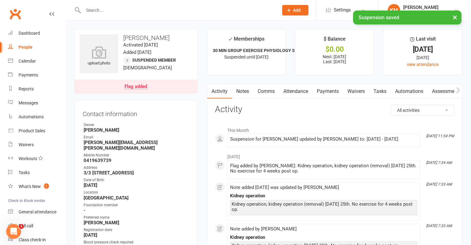
click at [268, 91] on link "Comms" at bounding box center [266, 91] width 26 height 14
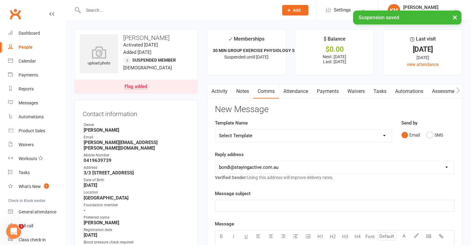
click at [257, 134] on select "Select Template [Email] 6 month - Follow ups [Email] Absentee [Email] Absentee-…" at bounding box center [303, 136] width 177 height 12
select select "8"
click at [215, 130] on select "Select Template [Email] 6 month - Follow ups [Email] Absentee [Email] Absentee-…" at bounding box center [303, 136] width 177 height 12
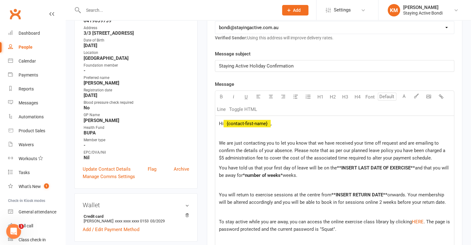
scroll to position [155, 0]
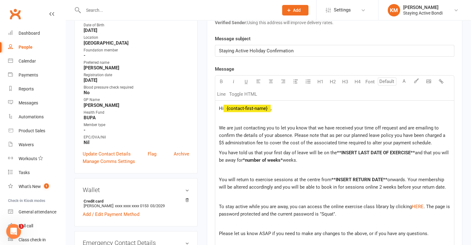
click at [220, 153] on span "You have told us that your first day of leave will be on the" at bounding box center [278, 153] width 118 height 6
drag, startPoint x: 218, startPoint y: 153, endPoint x: 224, endPoint y: 154, distance: 6.5
click at [224, 154] on div "Hi ﻿ {contact-first-name} , We are just contacting you to let you know that we …" at bounding box center [334, 196] width 239 height 190
click at [224, 154] on span "You have told us that your first day of leave will be on the" at bounding box center [278, 153] width 118 height 6
click at [222, 154] on span "You have told us that your first day of leave will be on the" at bounding box center [278, 153] width 118 height 6
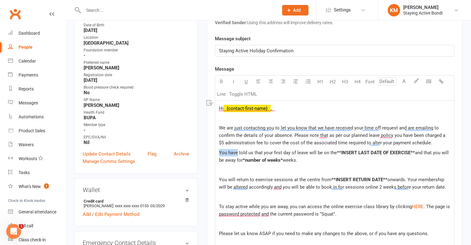
drag, startPoint x: 222, startPoint y: 154, endPoint x: 227, endPoint y: 154, distance: 5.3
click at [227, 154] on span "You have told us that your first day of leave will be on the" at bounding box center [278, 153] width 118 height 6
click at [222, 153] on span "You have told us that your first day of leave will be on the" at bounding box center [278, 153] width 118 height 6
click at [222, 151] on span "You have told us that your first day of leave will be on the" at bounding box center [278, 153] width 118 height 6
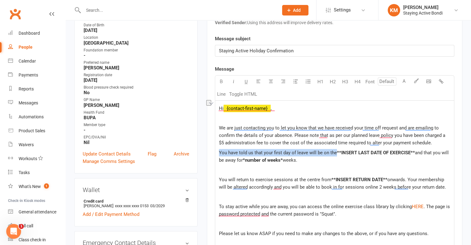
drag, startPoint x: 222, startPoint y: 151, endPoint x: 332, endPoint y: 149, distance: 109.7
click at [332, 150] on span "You have told us that your first day of leave will be on the" at bounding box center [278, 153] width 118 height 6
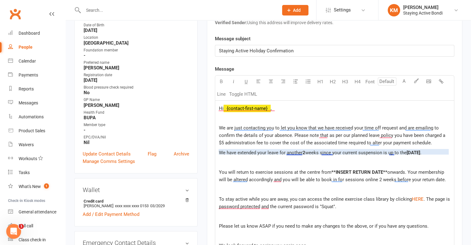
click at [297, 154] on span "We have extended your leave for another" at bounding box center [261, 153] width 84 height 6
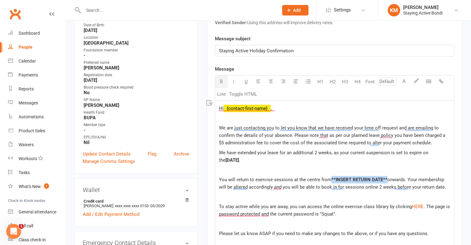
drag, startPoint x: 381, startPoint y: 176, endPoint x: 331, endPoint y: 176, distance: 49.6
click at [332, 177] on span "**INSERT RETURN DATE**" at bounding box center [360, 180] width 56 height 6
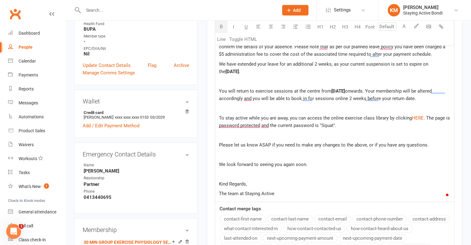
scroll to position [217, 0]
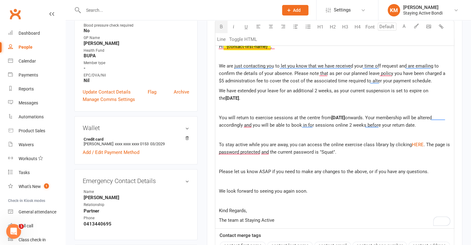
click at [327, 101] on p "We have extended your leave for an additional 2 weeks, as your current suspensi…" at bounding box center [334, 94] width 231 height 15
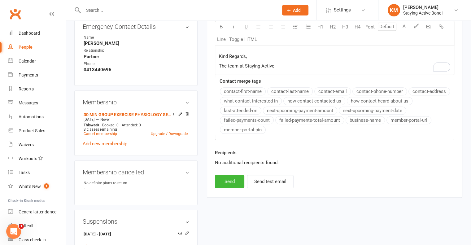
scroll to position [372, 0]
click at [227, 183] on button "Send" at bounding box center [229, 180] width 29 height 13
select select
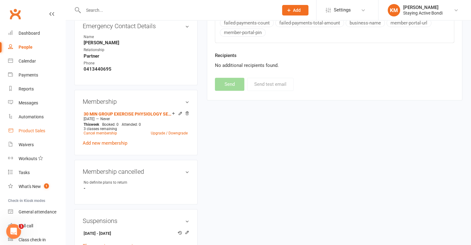
click at [30, 127] on link "Product Sales" at bounding box center [36, 131] width 57 height 14
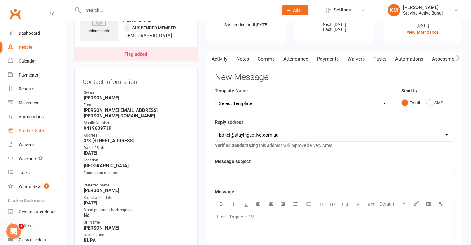
scroll to position [0, 0]
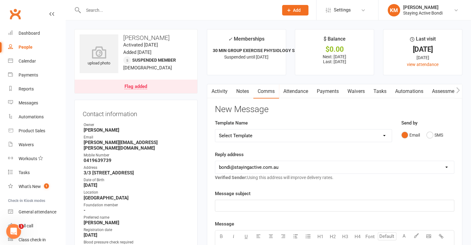
click at [148, 12] on input "text" at bounding box center [177, 10] width 193 height 9
paste input "Sharyn Moore"
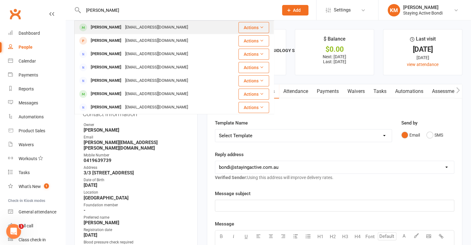
type input "Sharyn Moore"
click at [133, 25] on div "sharynmoore404@gmail.com" at bounding box center [156, 27] width 67 height 9
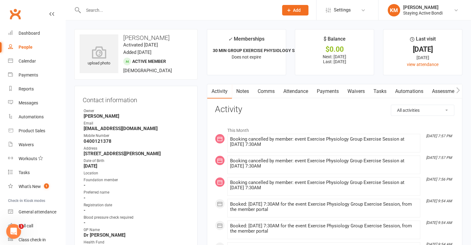
click at [326, 96] on link "Payments" at bounding box center [328, 91] width 31 height 14
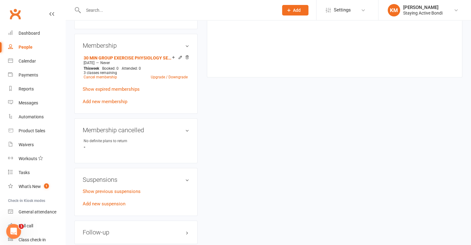
scroll to position [496, 0]
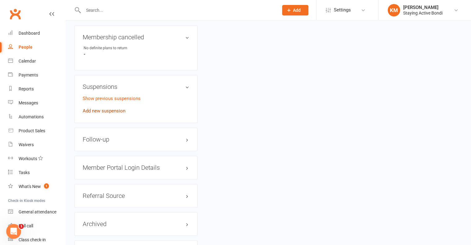
click at [106, 111] on link "Add new suspension" at bounding box center [104, 111] width 43 height 6
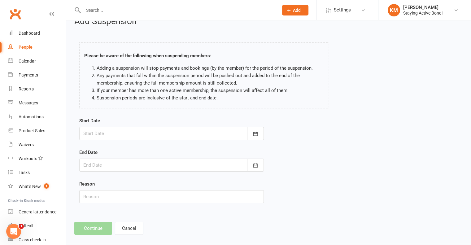
scroll to position [19, 0]
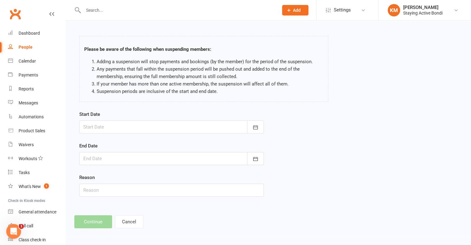
click at [134, 124] on div at bounding box center [171, 127] width 185 height 13
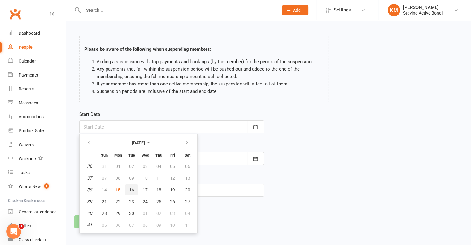
click at [135, 187] on button "16" at bounding box center [131, 189] width 13 height 11
type input "16 Sep 2025"
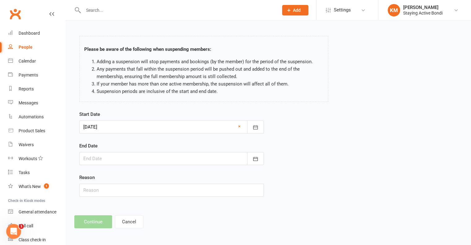
click at [108, 157] on div at bounding box center [171, 158] width 185 height 13
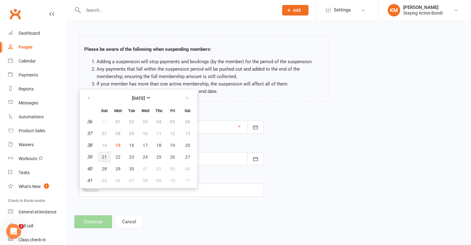
click at [103, 155] on span "21" at bounding box center [104, 157] width 5 height 5
type input "21 Sep 2025"
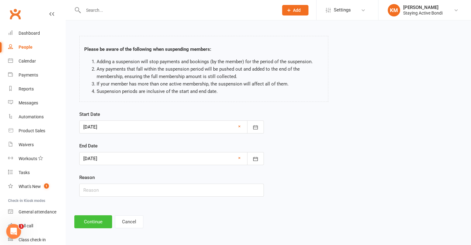
click at [90, 222] on button "Continue" at bounding box center [93, 221] width 38 height 13
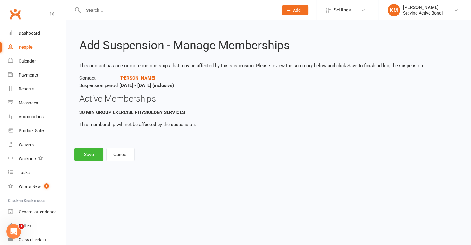
scroll to position [0, 0]
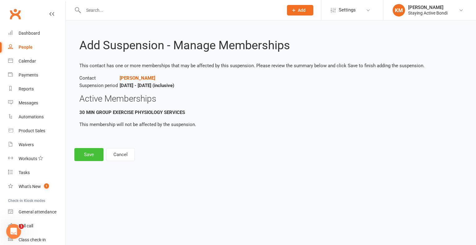
click at [95, 159] on button "Save" at bounding box center [88, 154] width 29 height 13
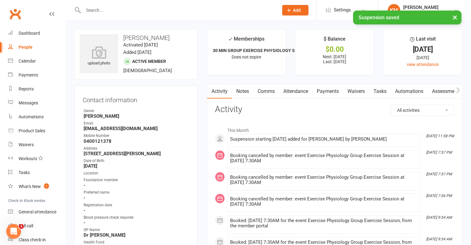
click at [333, 89] on link "Payments" at bounding box center [328, 91] width 31 height 14
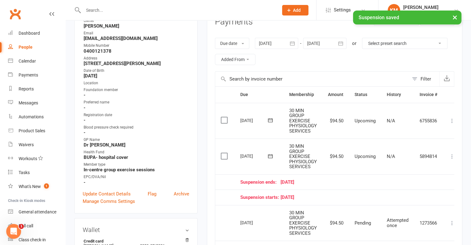
scroll to position [93, 0]
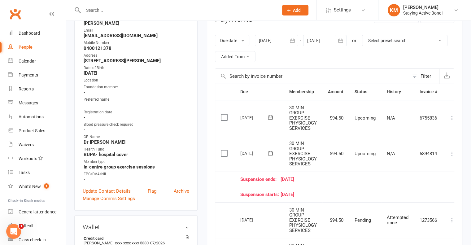
click at [453, 151] on icon at bounding box center [452, 154] width 6 height 6
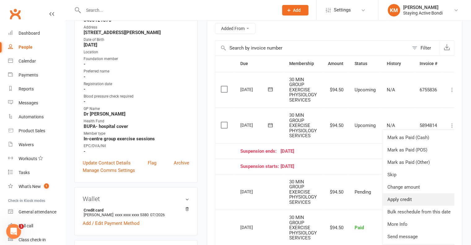
scroll to position [155, 0]
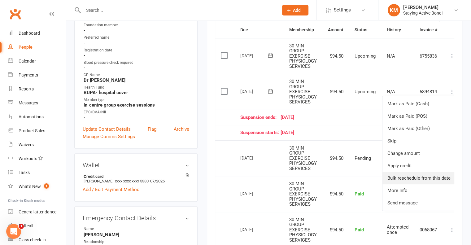
click at [429, 175] on link "Bulk reschedule from this date" at bounding box center [419, 178] width 73 height 12
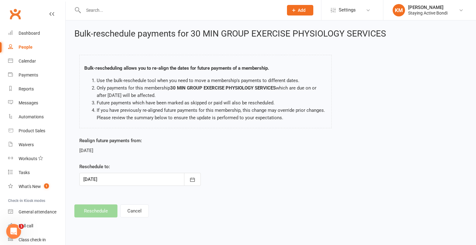
click at [147, 180] on div at bounding box center [139, 179] width 121 height 13
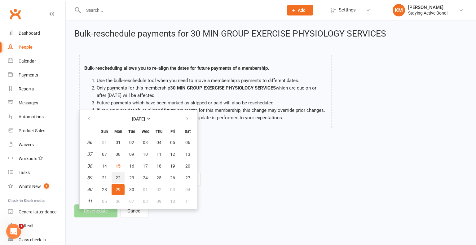
click at [119, 175] on span "22" at bounding box center [118, 177] width 5 height 5
type input "22 Sep 2025"
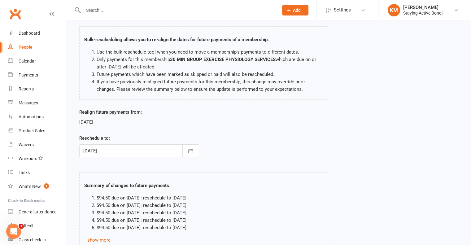
scroll to position [78, 0]
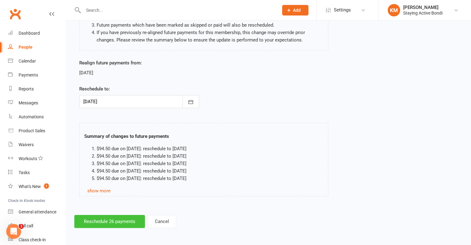
click at [100, 219] on button "Reschedule 26 payments" at bounding box center [109, 221] width 71 height 13
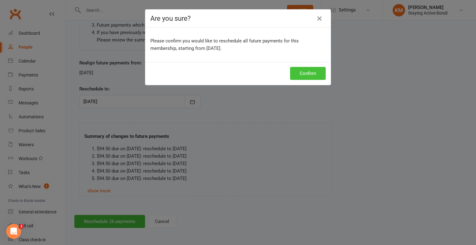
click at [300, 77] on button "Confirm" at bounding box center [308, 73] width 36 height 13
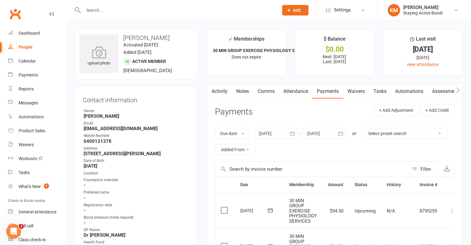
click at [266, 95] on link "Comms" at bounding box center [266, 91] width 26 height 14
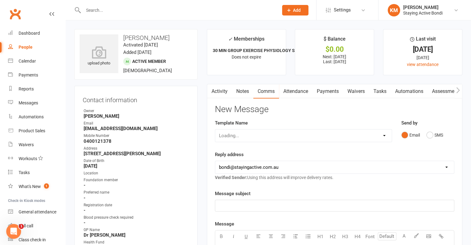
click at [254, 136] on select "Loading..." at bounding box center [303, 136] width 177 height 12
select select "8"
click at [215, 130] on select "Select Template [Email] 6 month - Follow ups [Email] Absentee [Email] Absentee-…" at bounding box center [303, 136] width 177 height 12
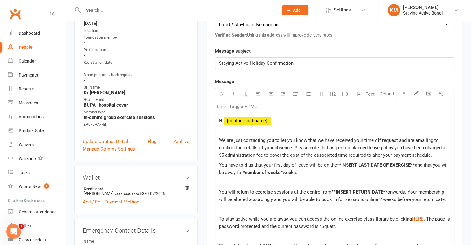
scroll to position [155, 0]
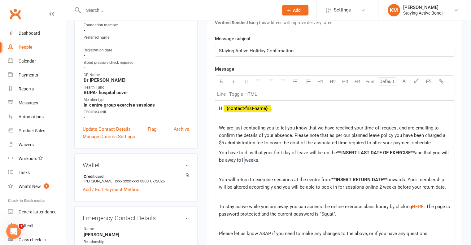
drag, startPoint x: 284, startPoint y: 160, endPoint x: 244, endPoint y: 160, distance: 40.0
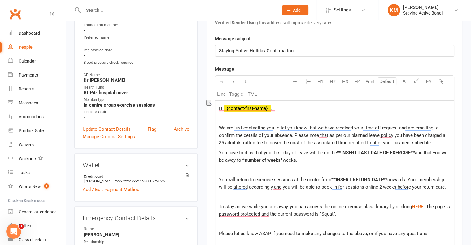
click at [245, 159] on span "*number of weeks*" at bounding box center [263, 160] width 40 height 6
drag, startPoint x: 244, startPoint y: 158, endPoint x: 285, endPoint y: 159, distance: 40.9
click at [285, 159] on p "You have told us that your first day of leave will be on the **INSERT LAST DATE…" at bounding box center [334, 156] width 231 height 15
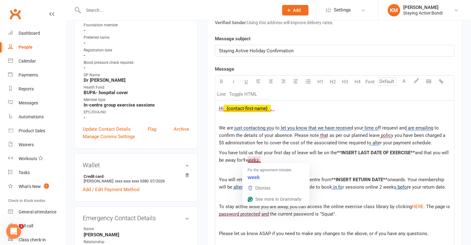
click at [258, 160] on span "weeks." at bounding box center [253, 160] width 15 height 6
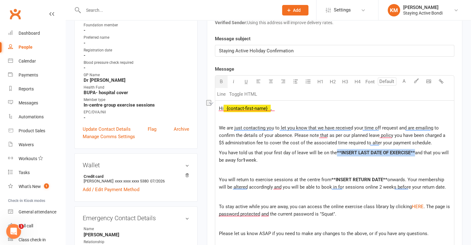
drag, startPoint x: 415, startPoint y: 151, endPoint x: 337, endPoint y: 153, distance: 78.1
click at [337, 153] on p "You have told us that your first day of leave will be on the **INSERT LAST DATE…" at bounding box center [334, 156] width 231 height 15
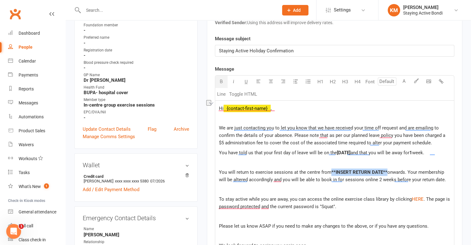
drag, startPoint x: 385, startPoint y: 169, endPoint x: 330, endPoint y: 172, distance: 55.2
click at [332, 172] on span "**INSERT RETURN DATE**" at bounding box center [360, 173] width 56 height 6
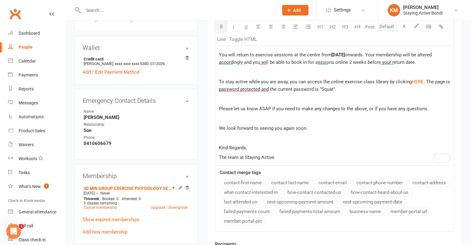
scroll to position [372, 0]
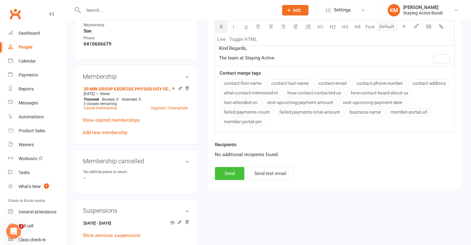
click at [222, 168] on button "Send" at bounding box center [229, 173] width 29 height 13
select select
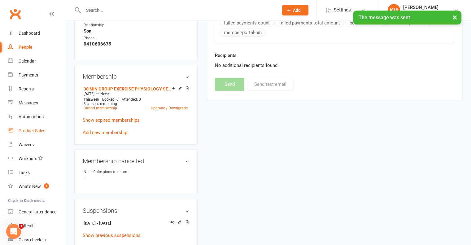
click at [36, 133] on div "Product Sales" at bounding box center [32, 130] width 27 height 5
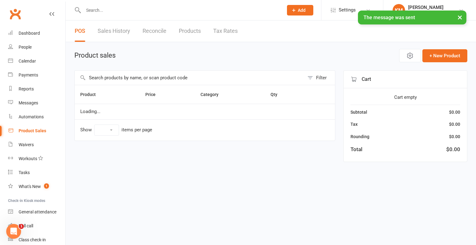
select select "10"
click at [109, 76] on input "text" at bounding box center [190, 78] width 230 height 14
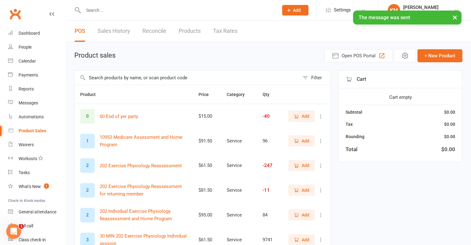
paste input "Sharyn Moore"
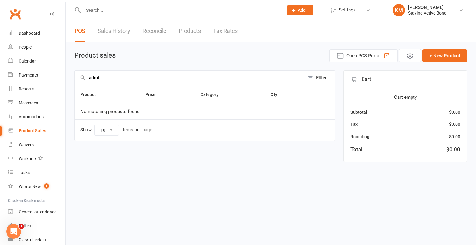
type input "admin"
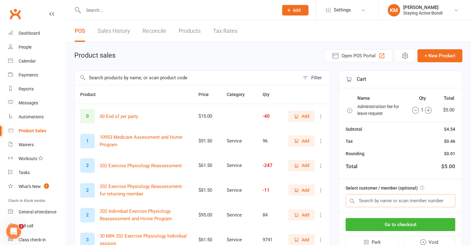
click at [386, 198] on input "text" at bounding box center [401, 200] width 110 height 13
paste input "Sharyn Moore"
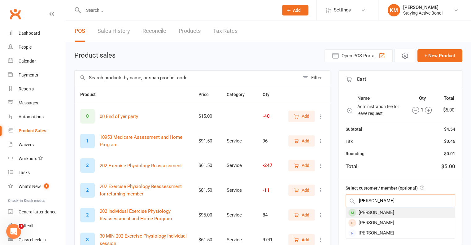
type input "Sharyn Moore"
click at [385, 209] on div "Sharyn Moore" at bounding box center [400, 213] width 109 height 10
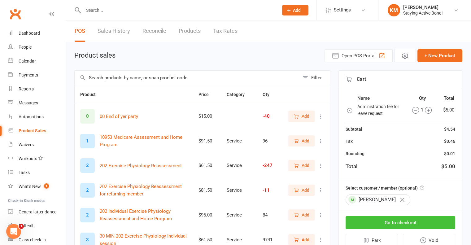
click at [387, 224] on button "Go to checkout" at bounding box center [401, 222] width 110 height 13
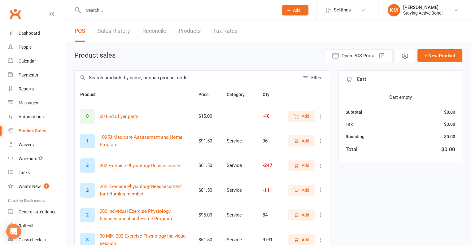
click at [131, 77] on input "text" at bounding box center [187, 78] width 225 height 14
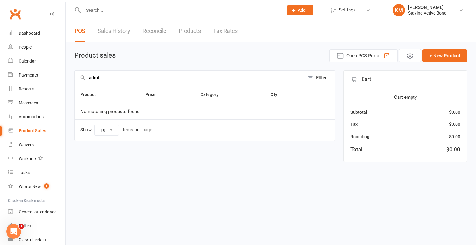
type input "admin"
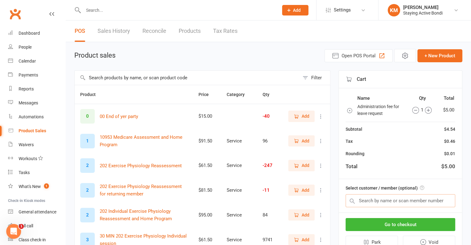
click at [395, 204] on input "text" at bounding box center [401, 200] width 110 height 13
paste input "[PERSON_NAME]"
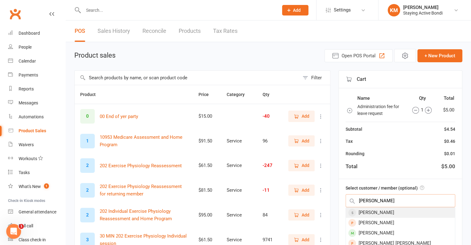
type input "[PERSON_NAME]"
click at [387, 209] on div "[PERSON_NAME]" at bounding box center [400, 213] width 109 height 10
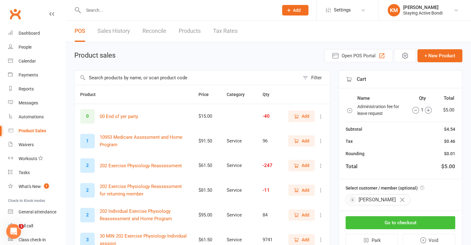
click at [386, 221] on button "Go to checkout" at bounding box center [401, 222] width 110 height 13
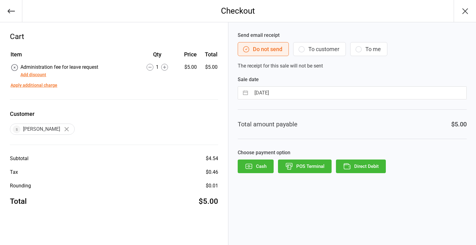
click at [359, 167] on button "Direct Debit" at bounding box center [361, 167] width 50 height 14
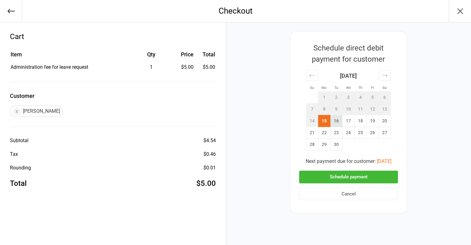
click at [338, 118] on td "16" at bounding box center [337, 121] width 12 height 12
click at [335, 178] on button "Schedule payment" at bounding box center [348, 177] width 99 height 13
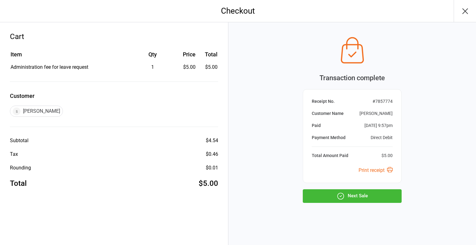
click at [326, 201] on button "Next Sale" at bounding box center [352, 196] width 99 height 14
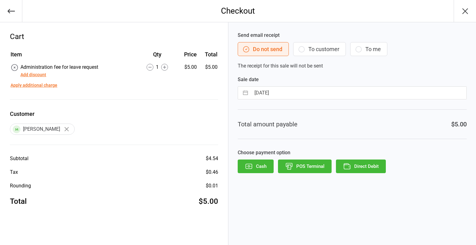
click at [363, 173] on div "Send email receipt Do not send To customer To me The receipt for this sale will…" at bounding box center [352, 133] width 248 height 223
click at [363, 167] on button "Direct Debit" at bounding box center [361, 167] width 50 height 14
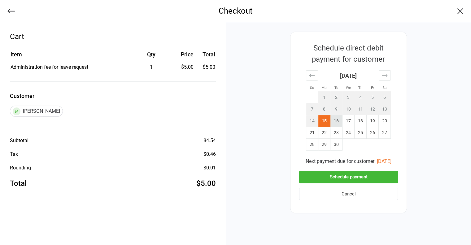
click at [338, 120] on td "16" at bounding box center [337, 121] width 12 height 12
click at [331, 179] on button "Schedule payment" at bounding box center [348, 177] width 99 height 13
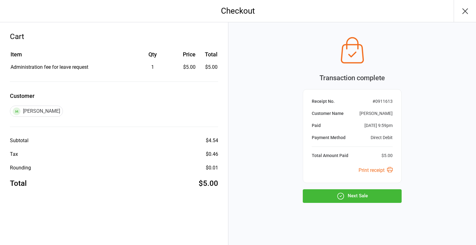
click at [327, 203] on div "Transaction complete Receipt No. # 0911613 Customer Name [PERSON_NAME] Paid [DA…" at bounding box center [352, 133] width 248 height 223
click at [328, 200] on button "Next Sale" at bounding box center [352, 196] width 99 height 14
